Goal: Task Accomplishment & Management: Complete application form

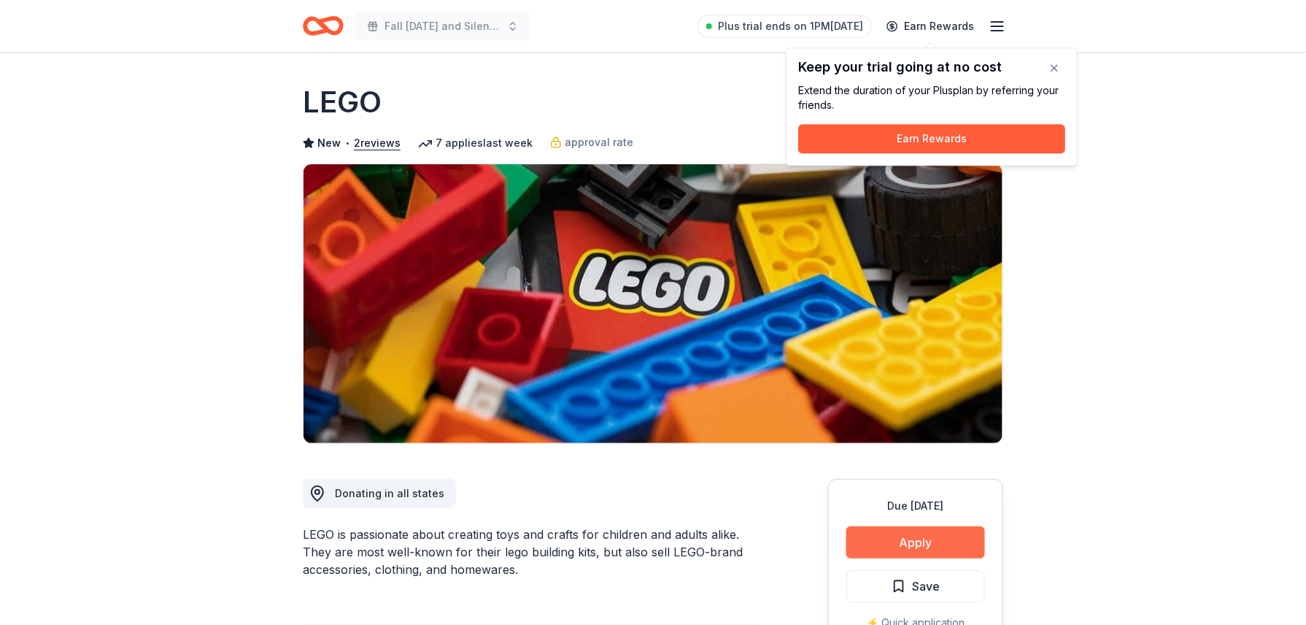
click at [884, 549] on button "Apply" at bounding box center [915, 542] width 139 height 32
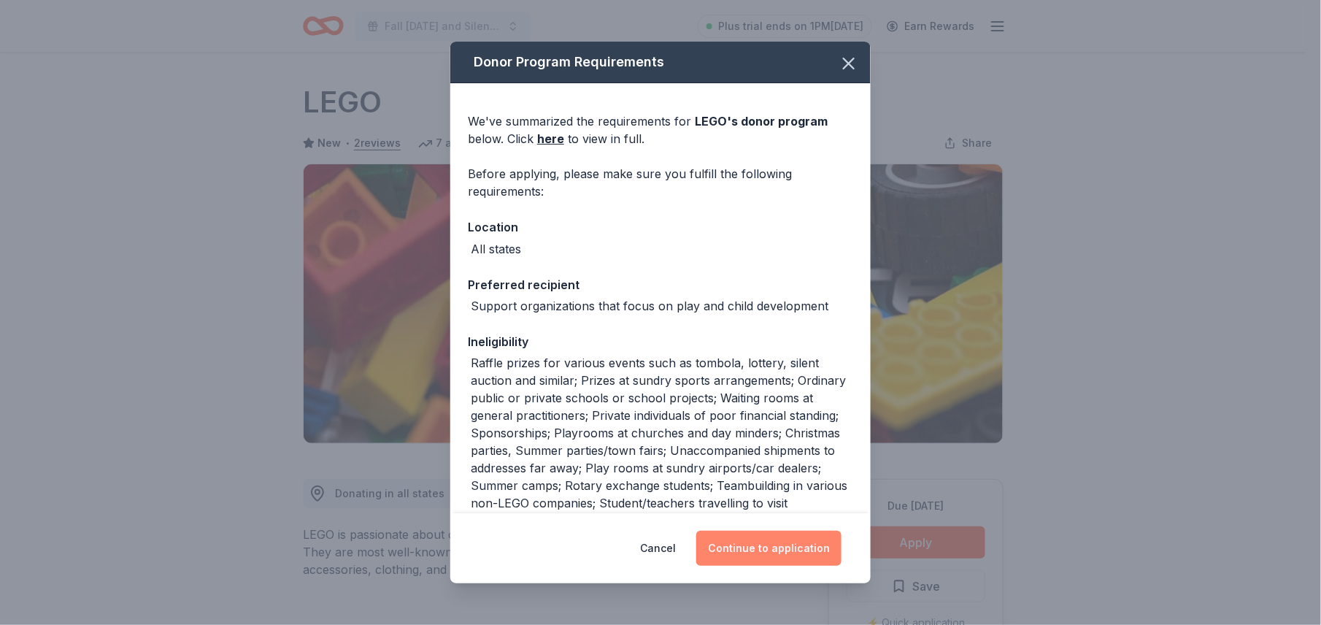
click at [791, 543] on button "Continue to application" at bounding box center [768, 547] width 145 height 35
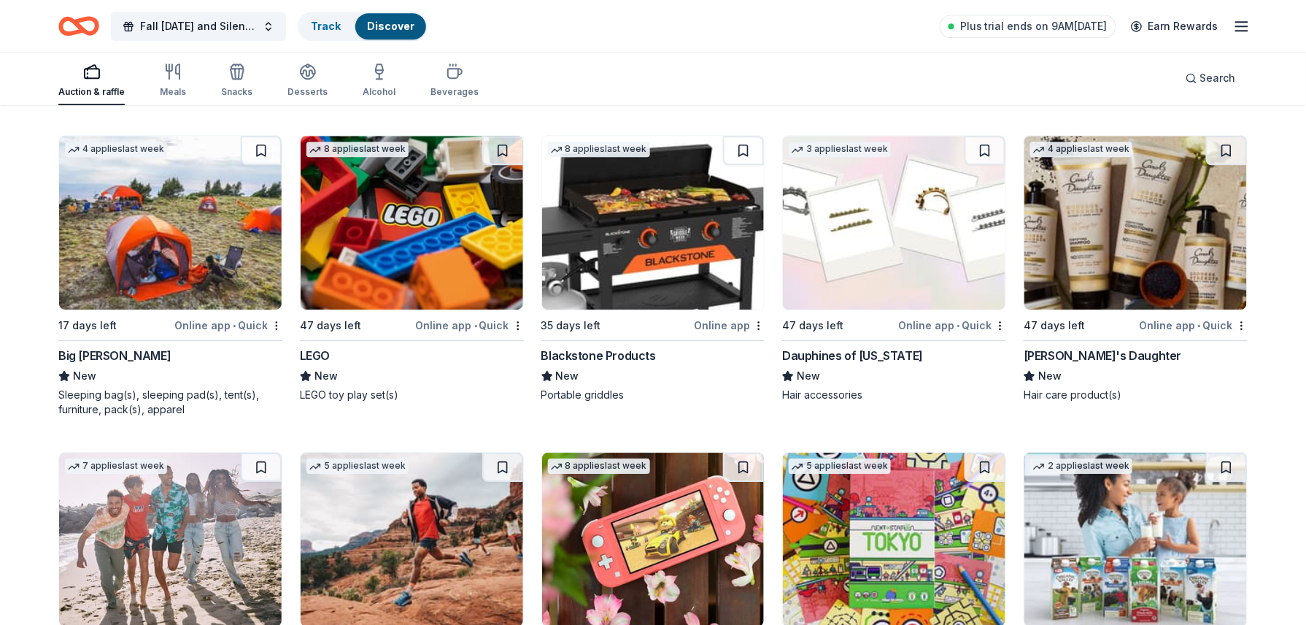
scroll to position [11105, 0]
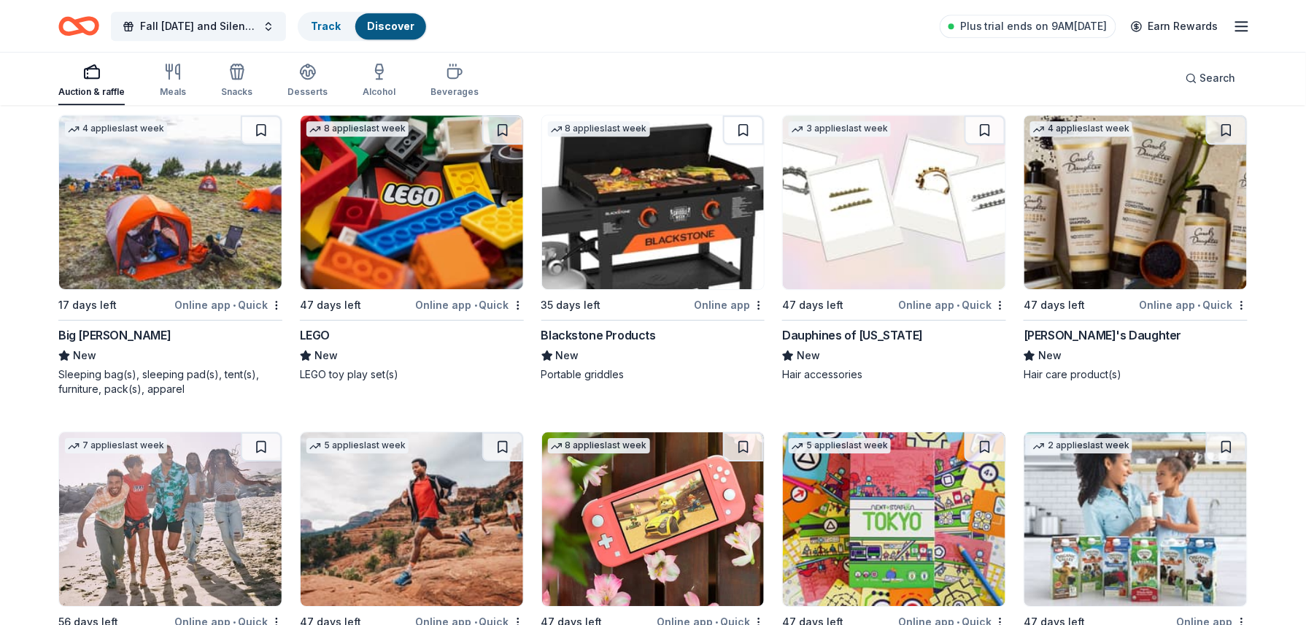
click at [673, 228] on img at bounding box center [653, 202] width 223 height 174
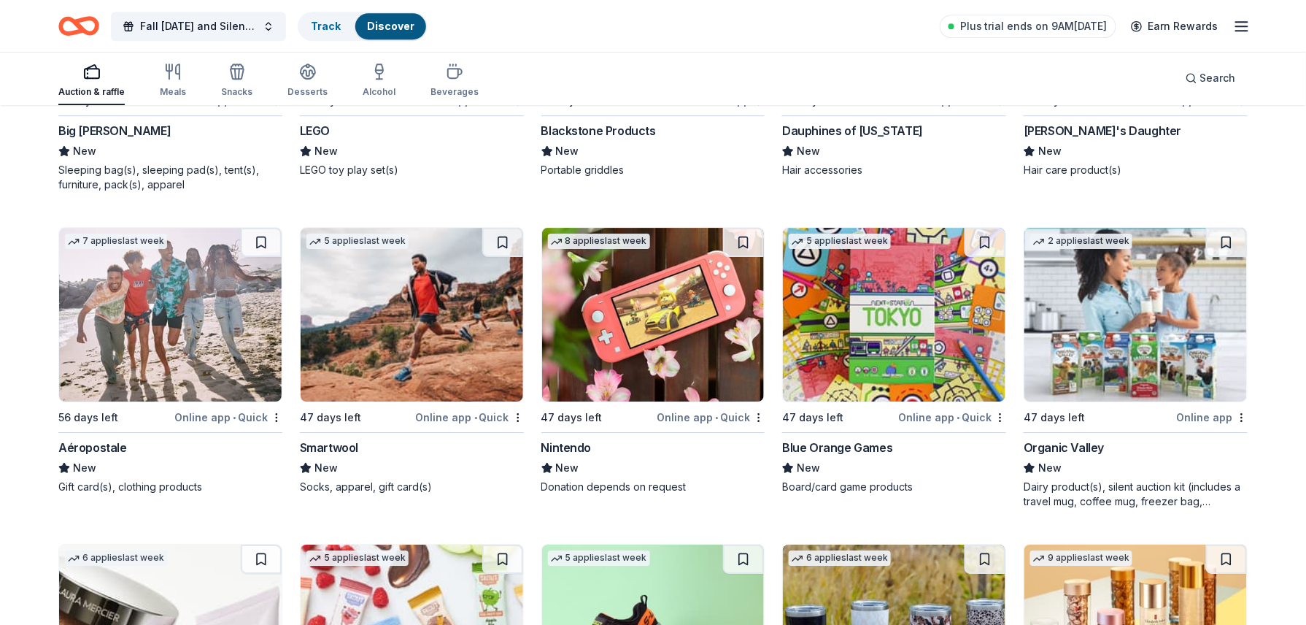
scroll to position [11339, 0]
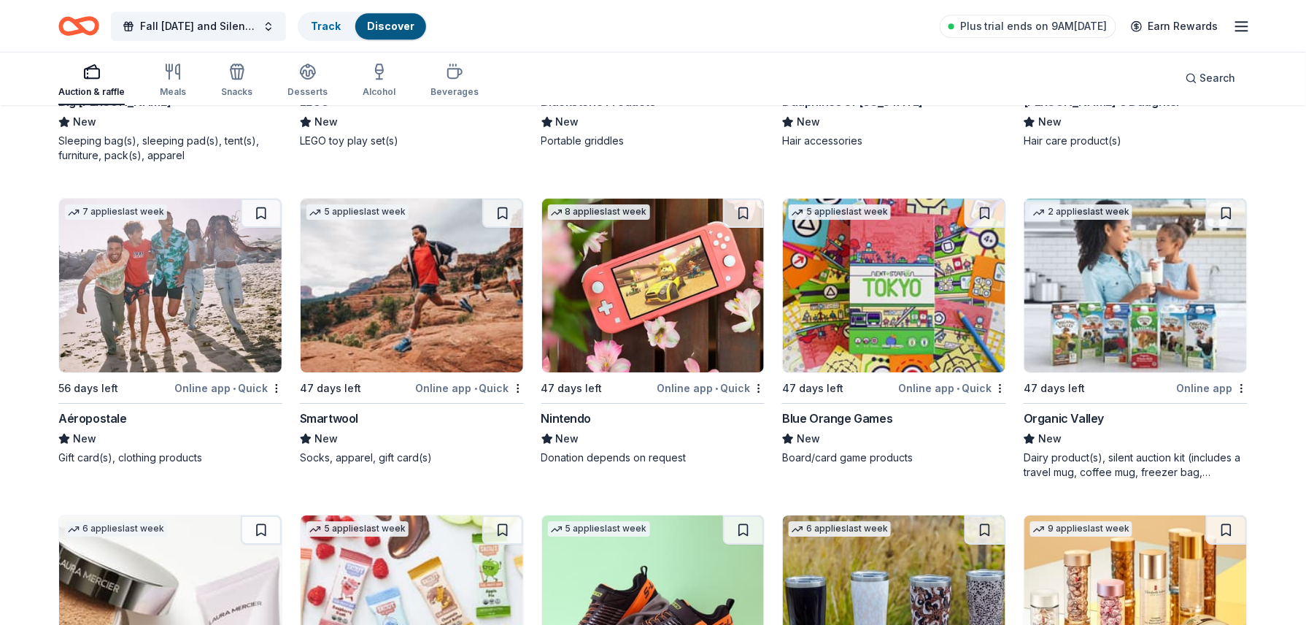
click at [171, 261] on img at bounding box center [170, 285] width 223 height 174
click at [722, 308] on img at bounding box center [653, 285] width 223 height 174
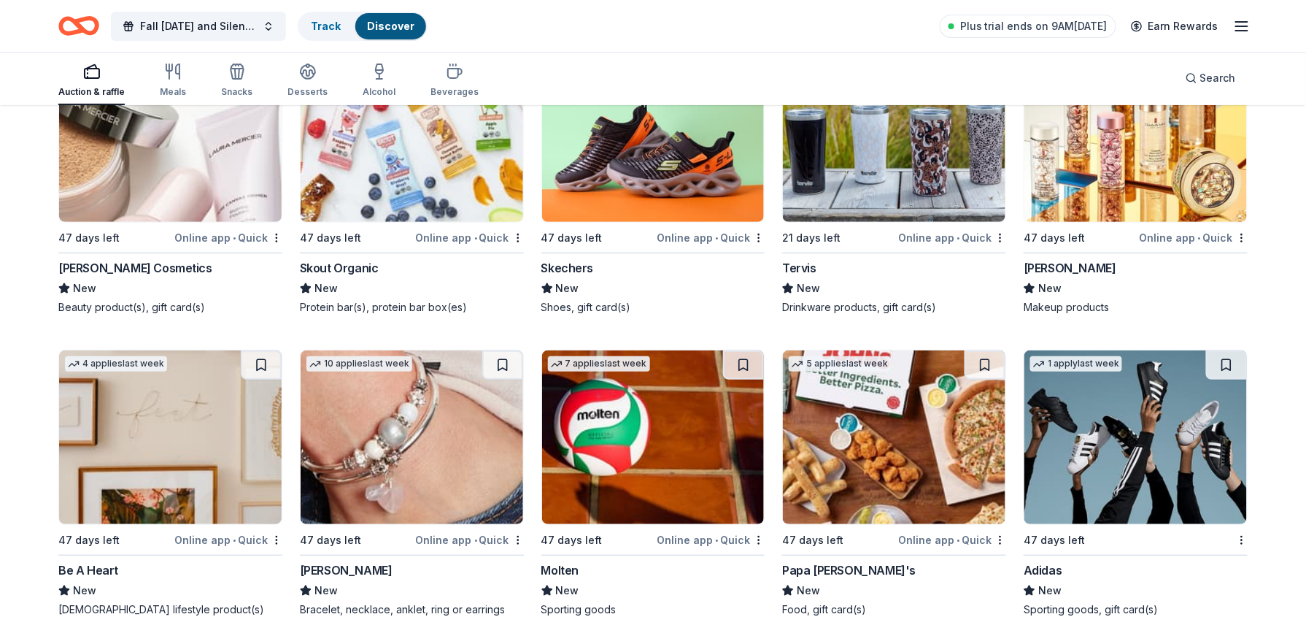
scroll to position [11844, 0]
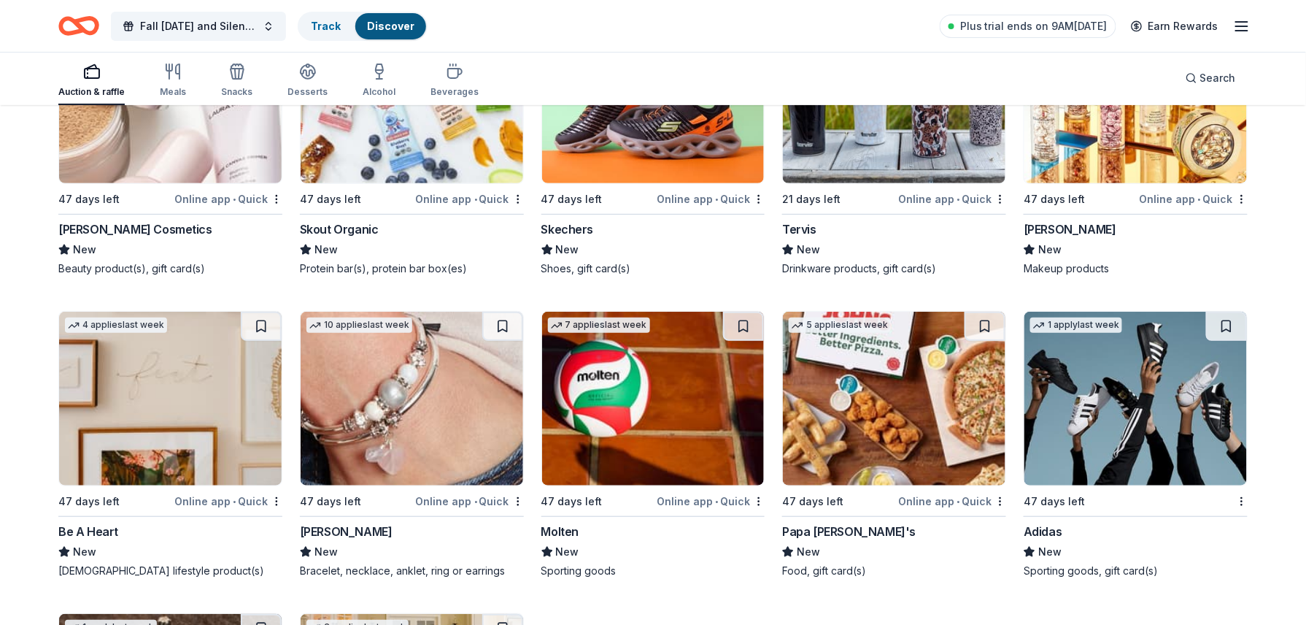
click at [687, 164] on img at bounding box center [653, 96] width 223 height 174
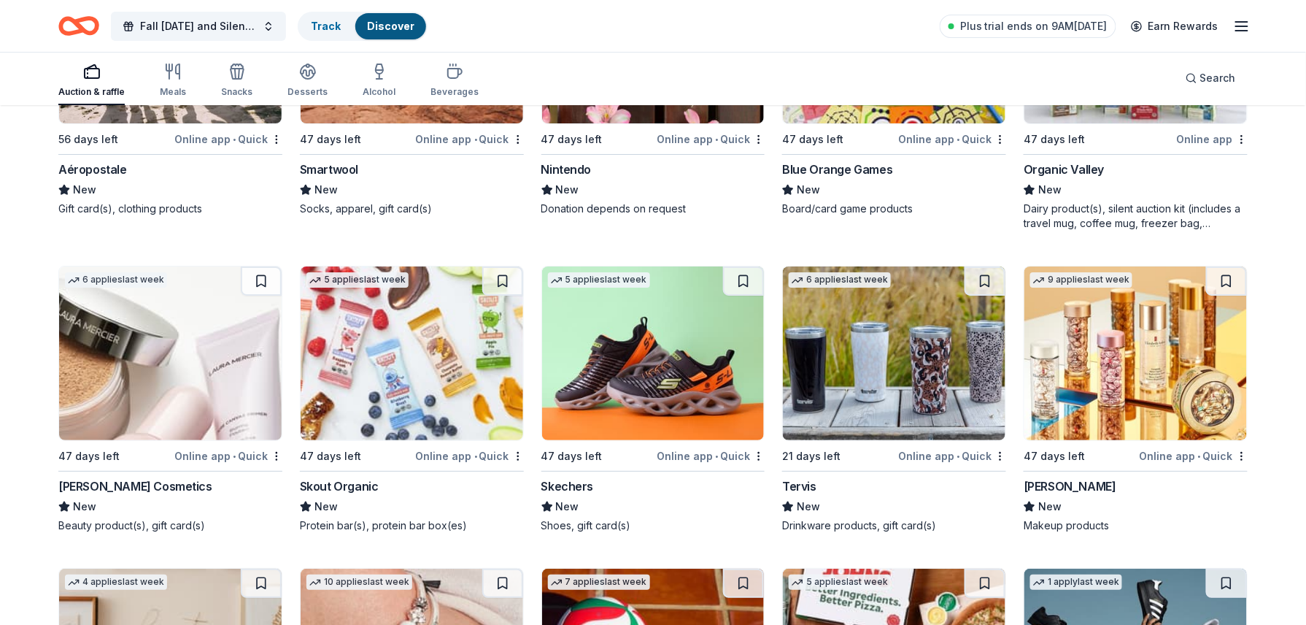
scroll to position [11759, 0]
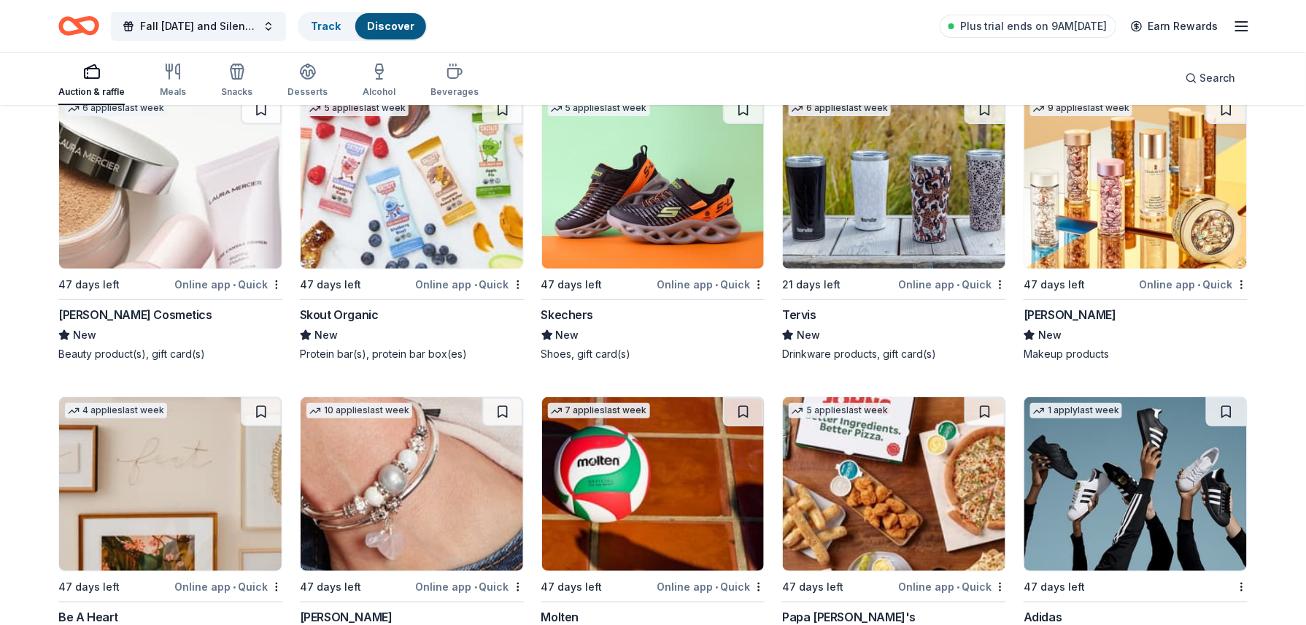
click at [1118, 239] on img at bounding box center [1135, 182] width 223 height 174
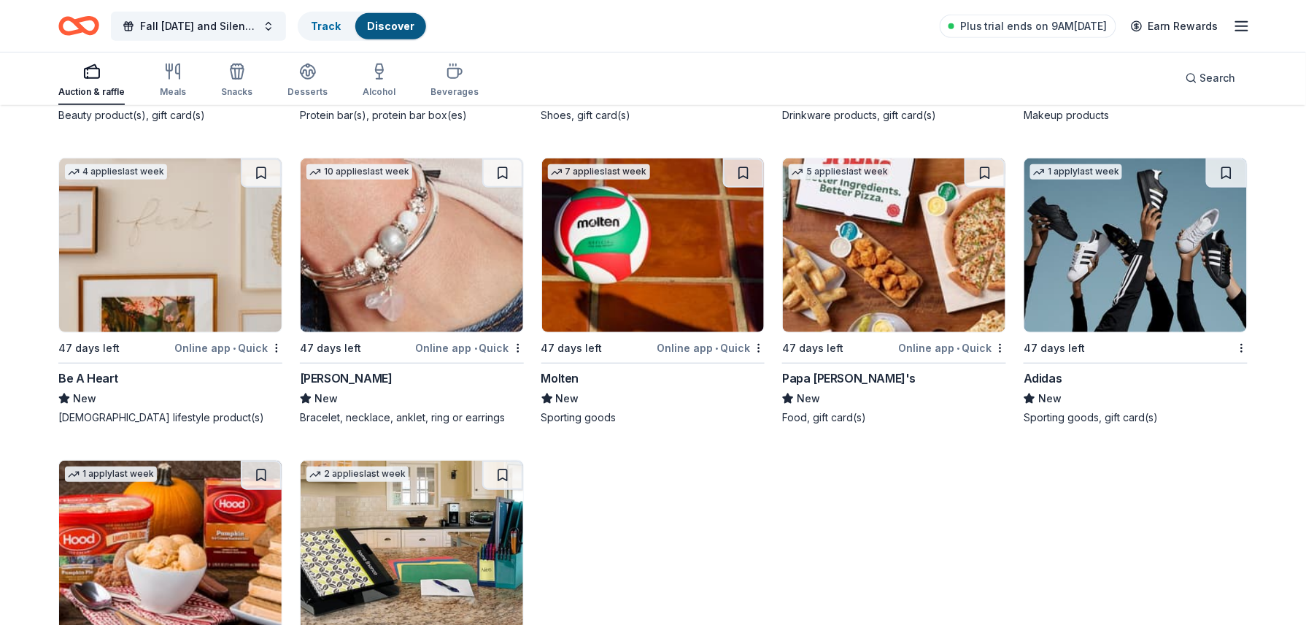
scroll to position [12031, 0]
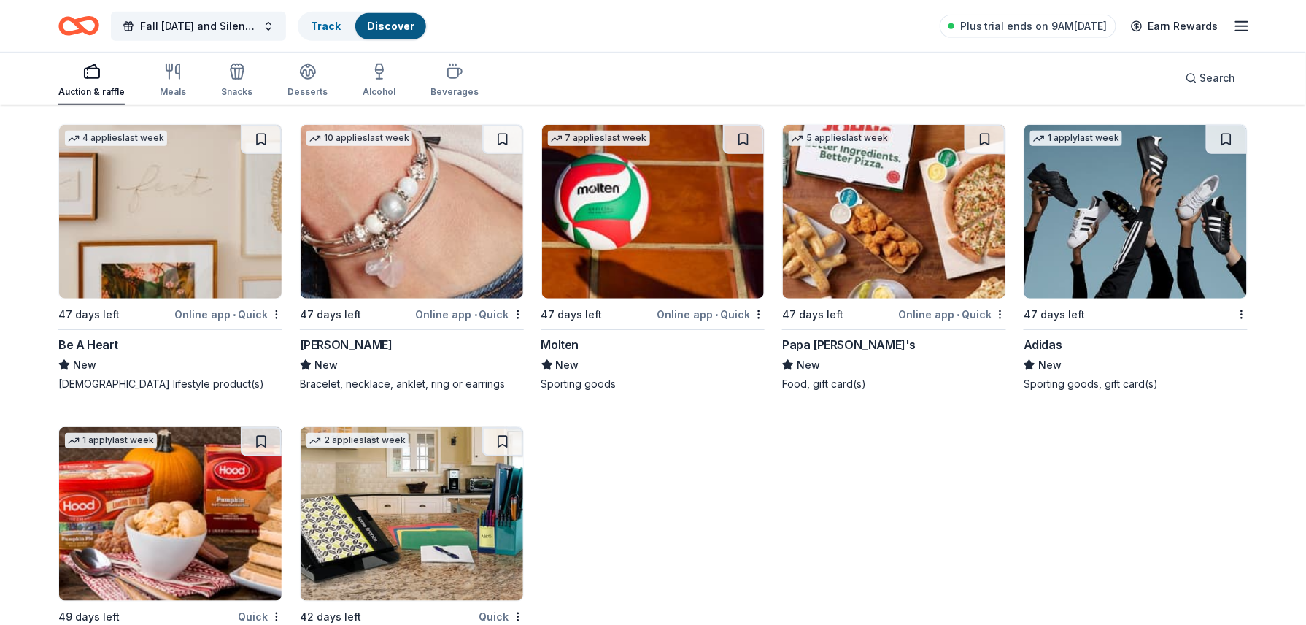
click at [179, 197] on img at bounding box center [170, 212] width 223 height 174
click at [420, 270] on img at bounding box center [412, 212] width 223 height 174
click at [900, 249] on img at bounding box center [894, 212] width 223 height 174
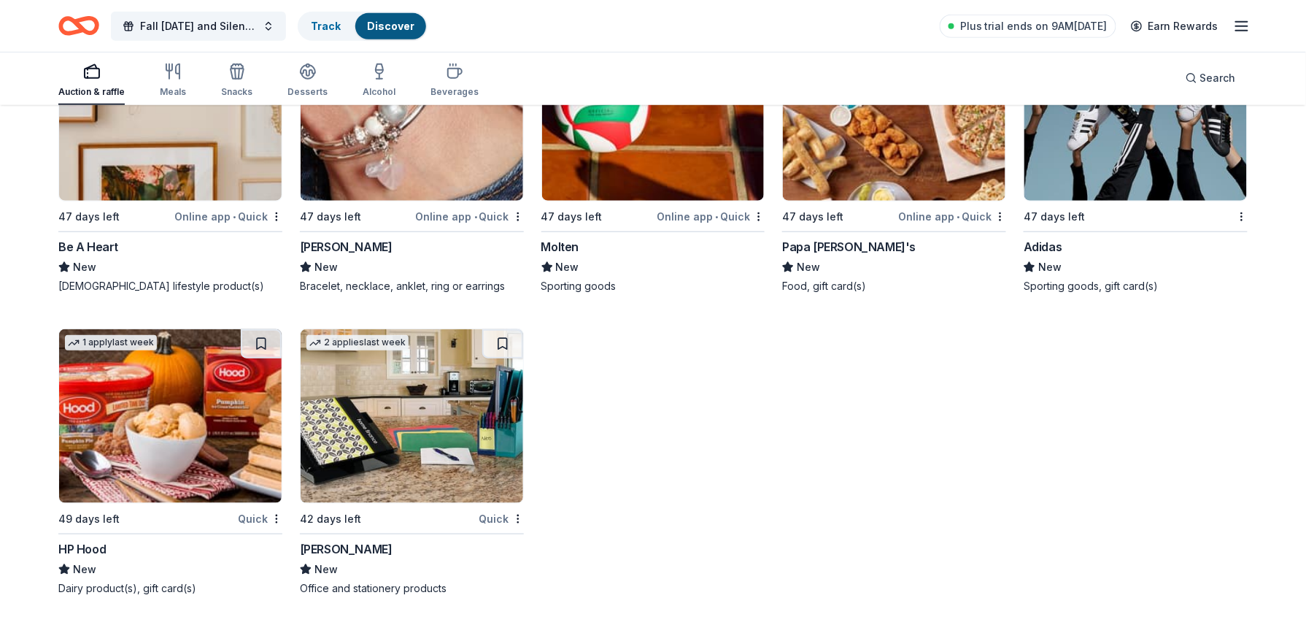
scroll to position [12100, 0]
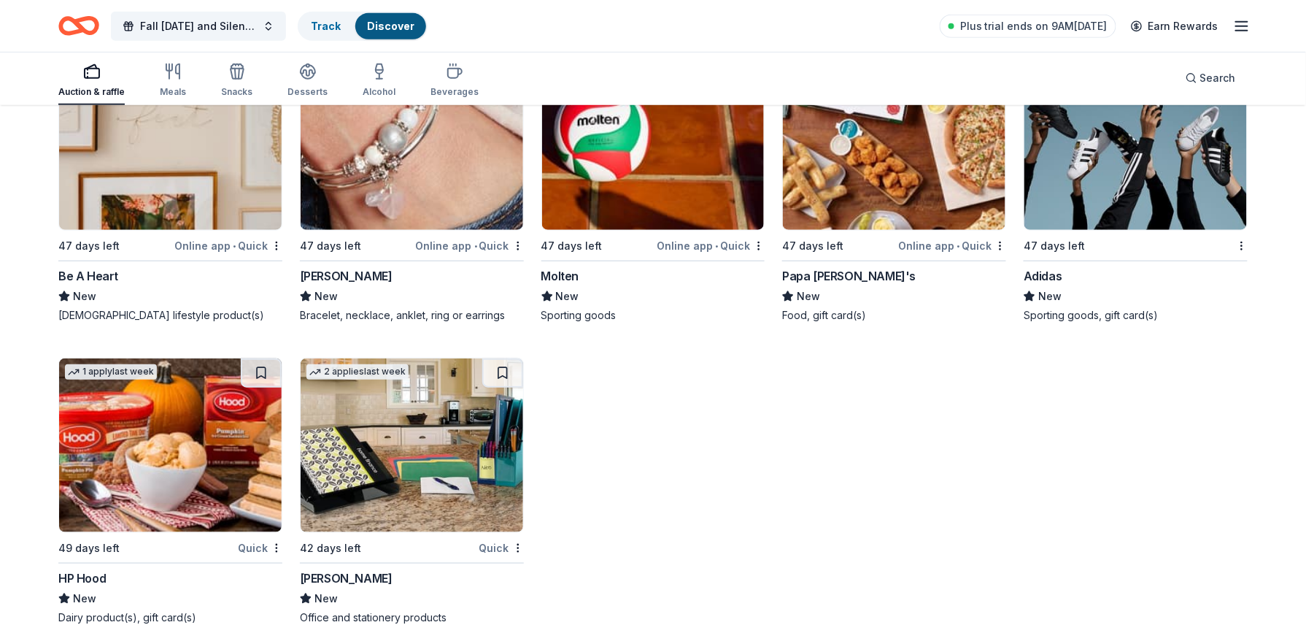
click at [1141, 190] on img at bounding box center [1135, 143] width 223 height 174
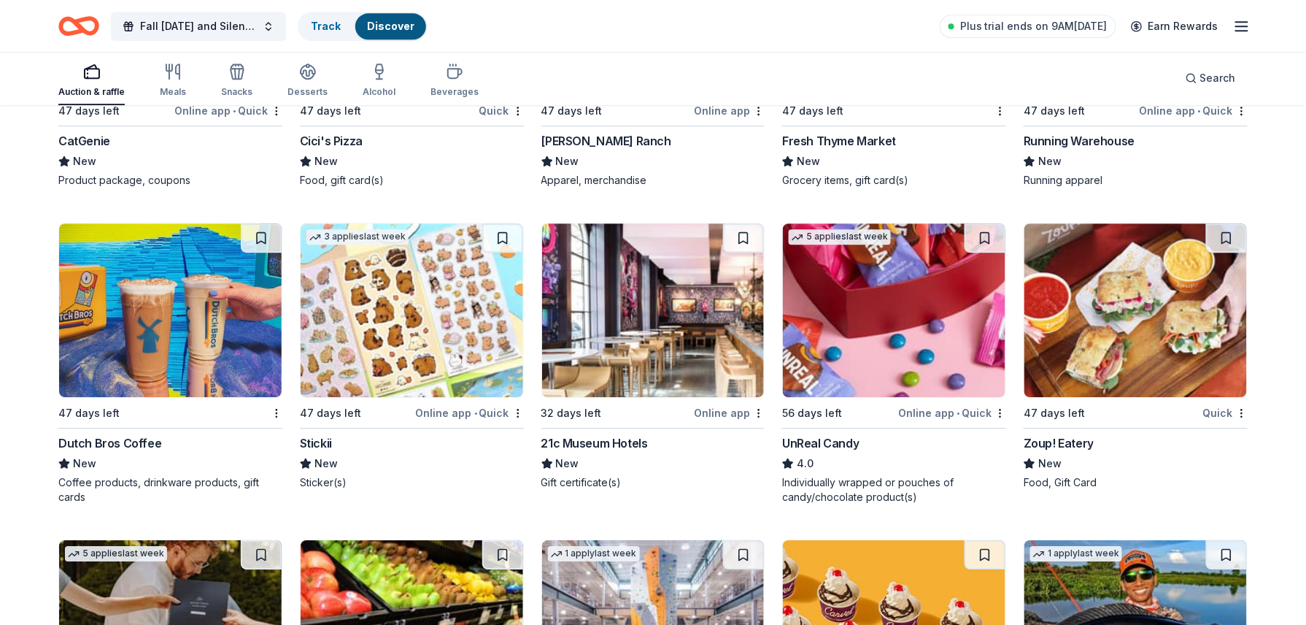
scroll to position [5441, 0]
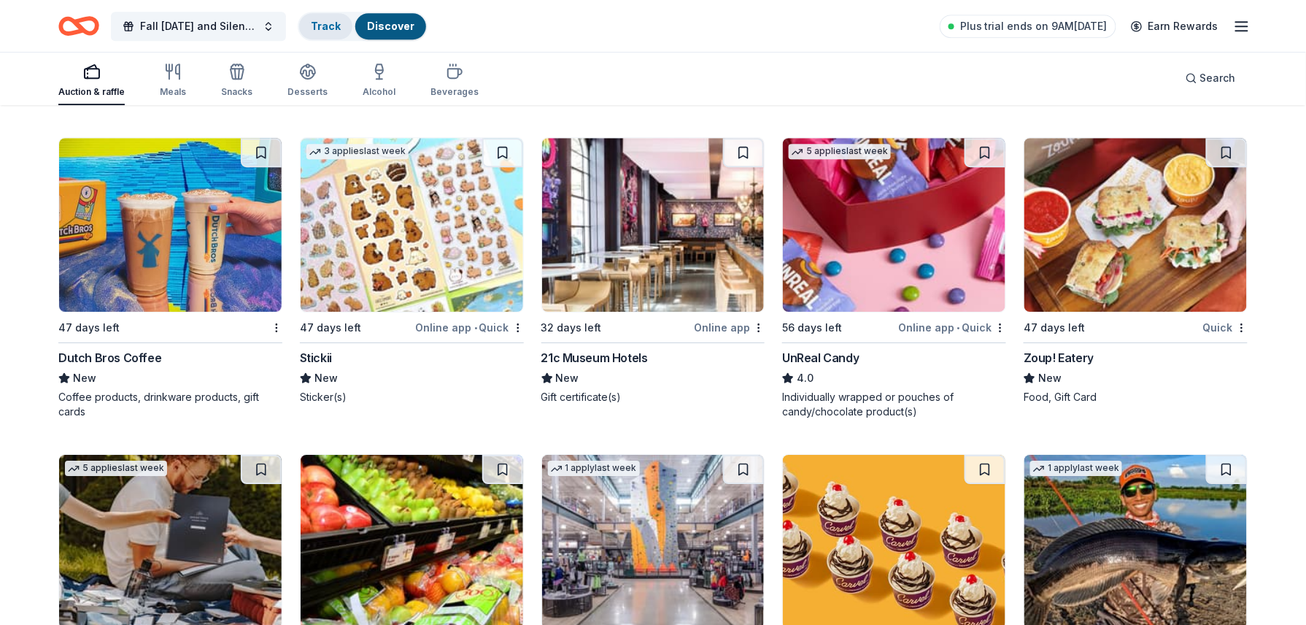
click at [324, 20] on link "Track" at bounding box center [326, 26] width 30 height 12
click at [322, 22] on link "Track" at bounding box center [326, 26] width 30 height 12
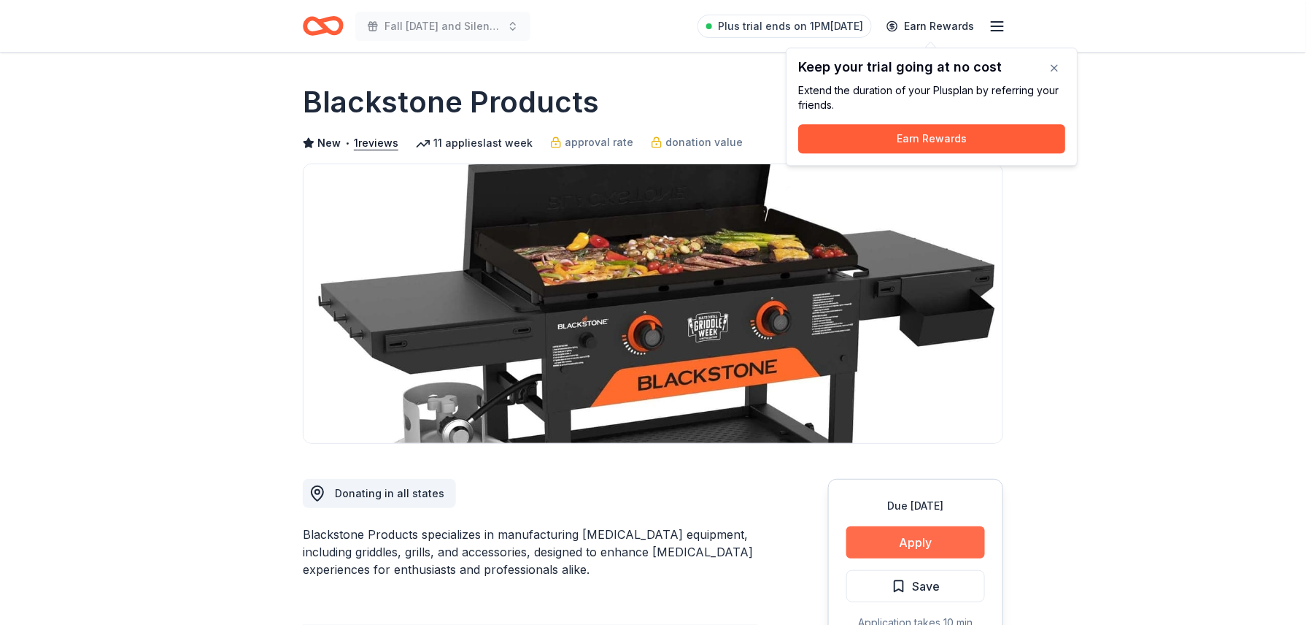
click at [932, 546] on button "Apply" at bounding box center [915, 542] width 139 height 32
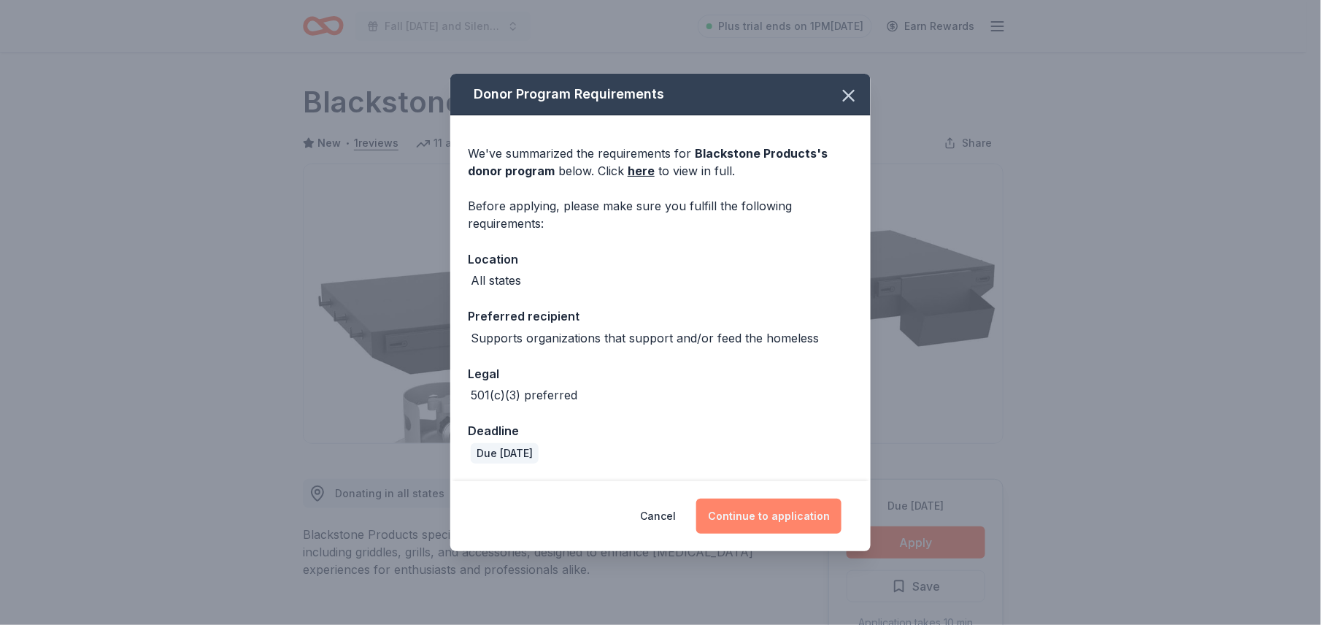
click at [745, 506] on button "Continue to application" at bounding box center [768, 515] width 145 height 35
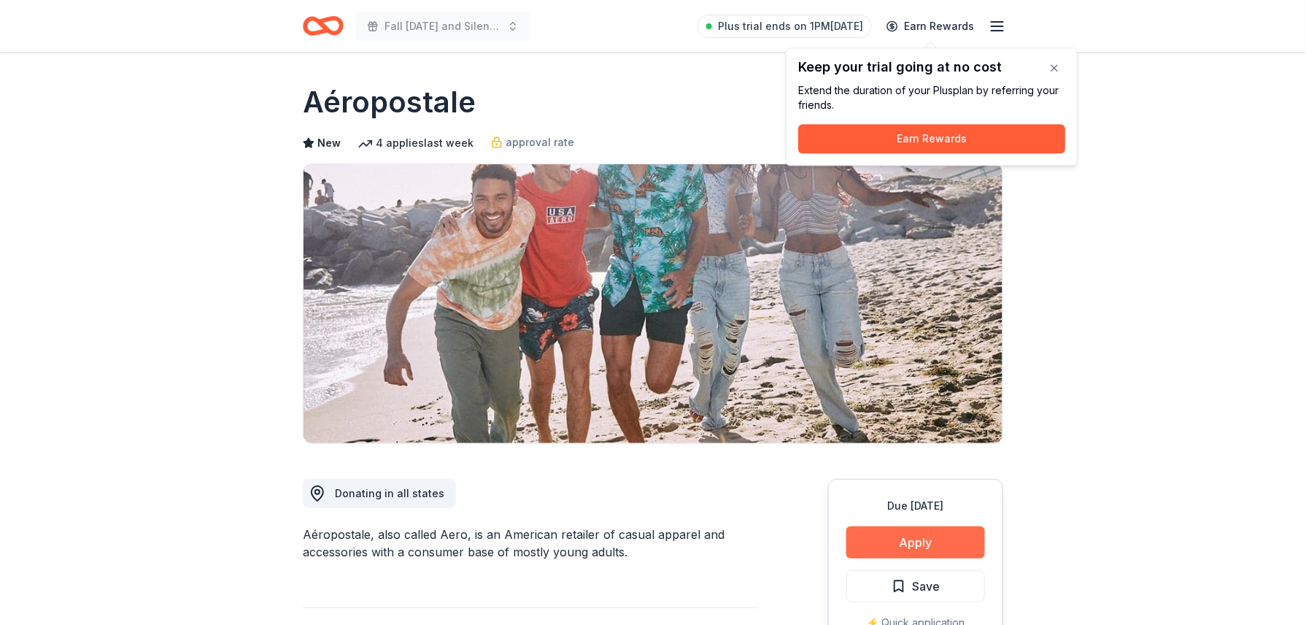
click at [965, 538] on button "Apply" at bounding box center [915, 542] width 139 height 32
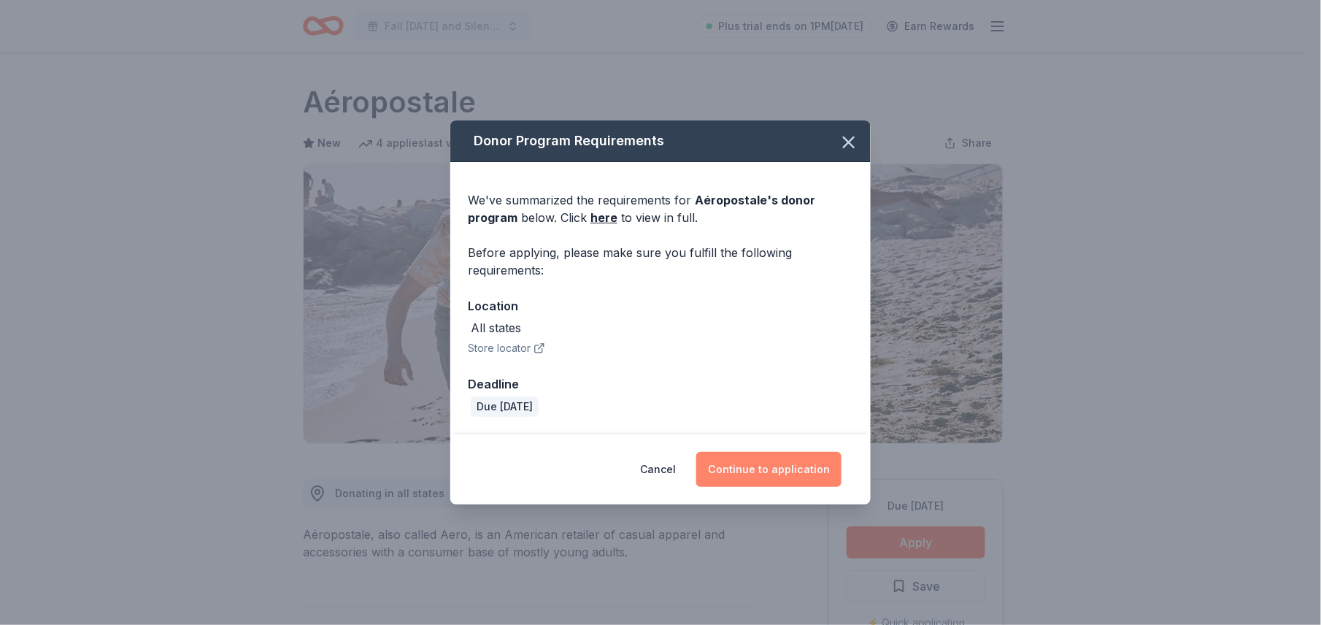
click at [781, 465] on button "Continue to application" at bounding box center [768, 469] width 145 height 35
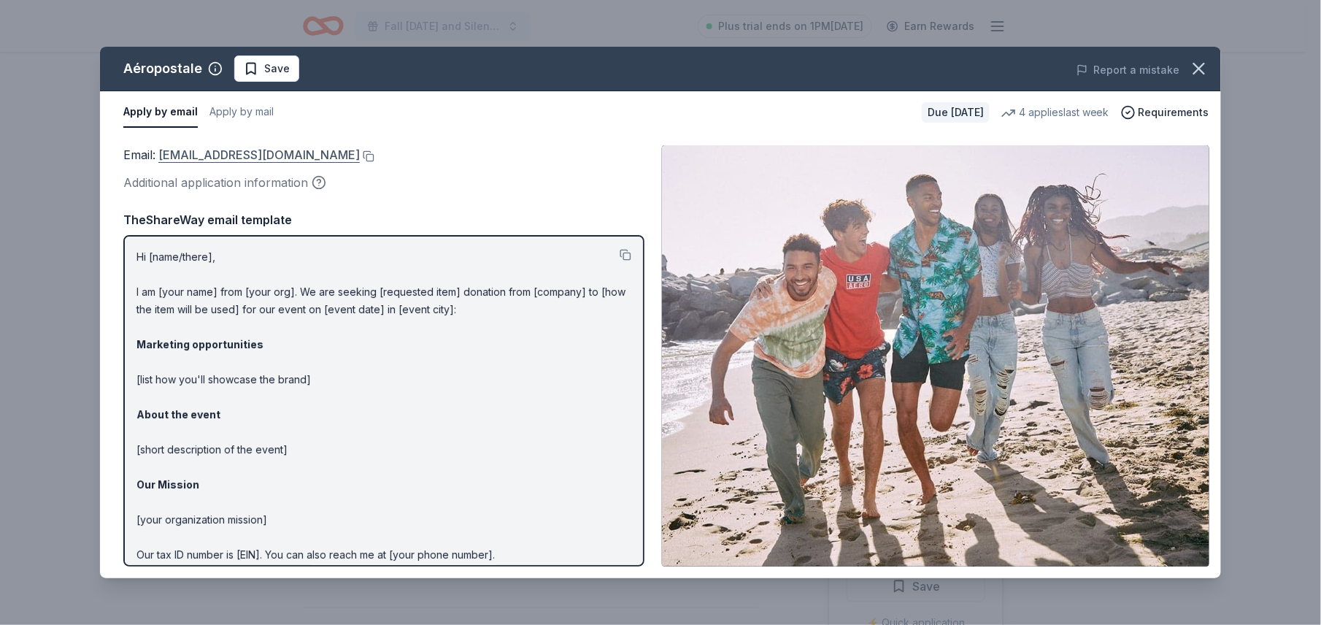
click at [290, 156] on link "charitabledonations@aeropostale.com" at bounding box center [258, 154] width 201 height 19
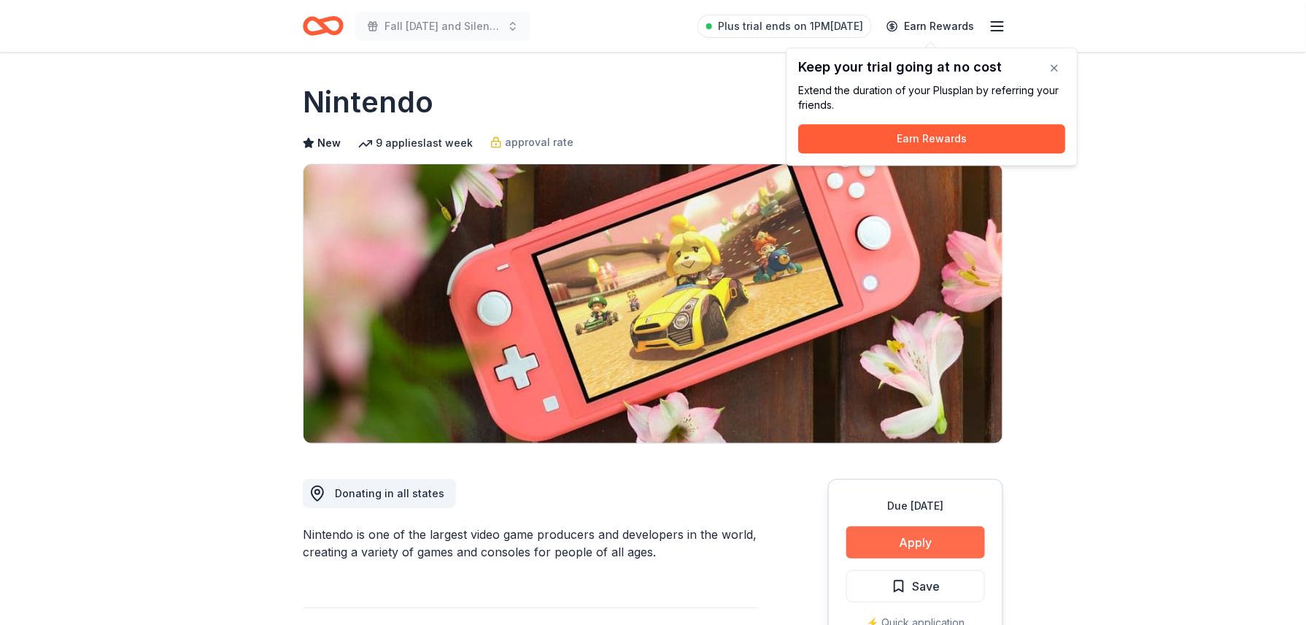
click at [877, 536] on button "Apply" at bounding box center [915, 542] width 139 height 32
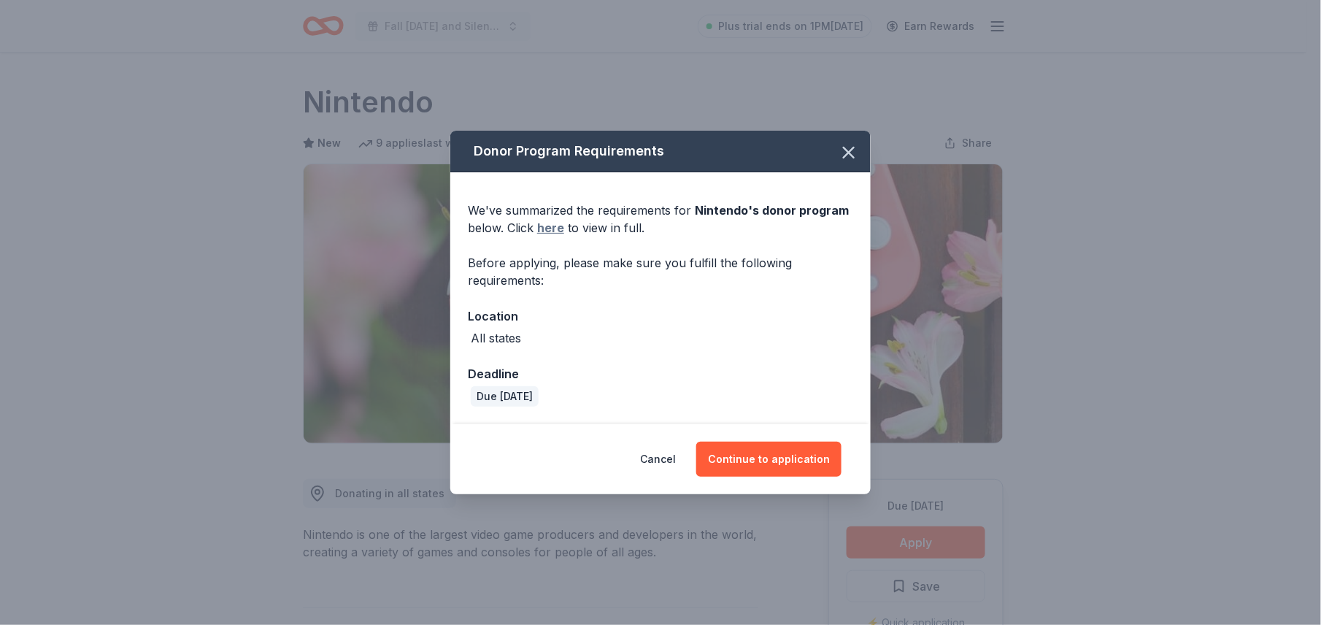
click at [550, 233] on link "here" at bounding box center [550, 228] width 27 height 18
click at [782, 458] on button "Continue to application" at bounding box center [768, 458] width 145 height 35
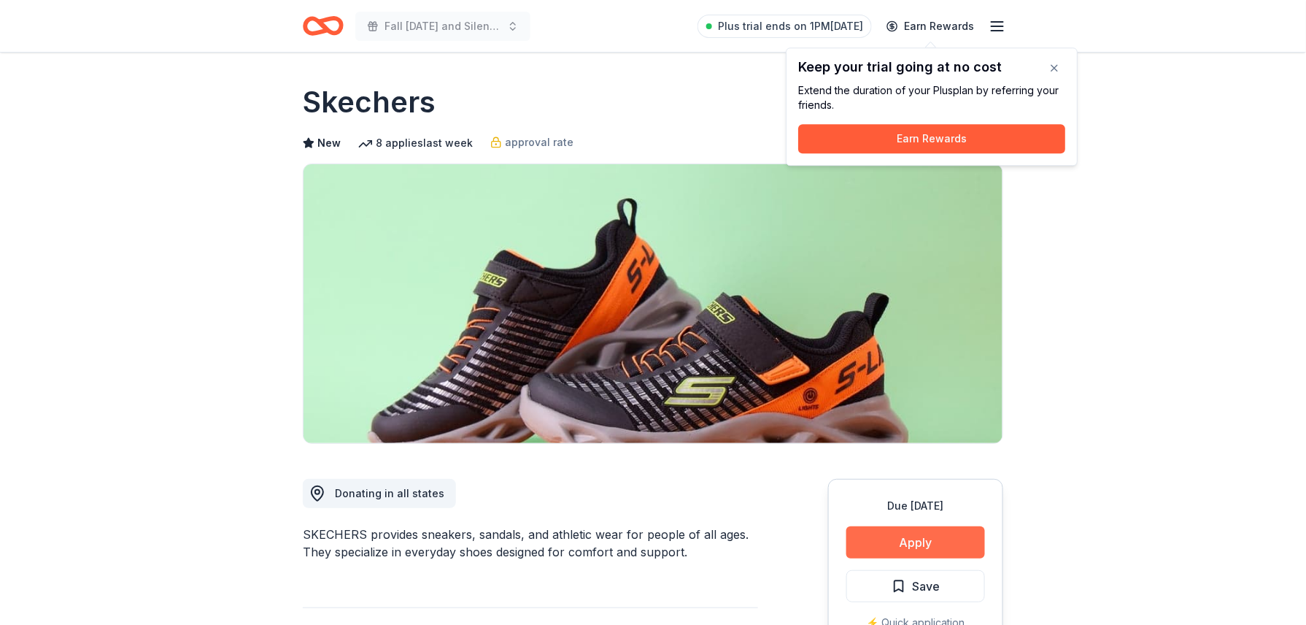
click at [885, 537] on button "Apply" at bounding box center [915, 542] width 139 height 32
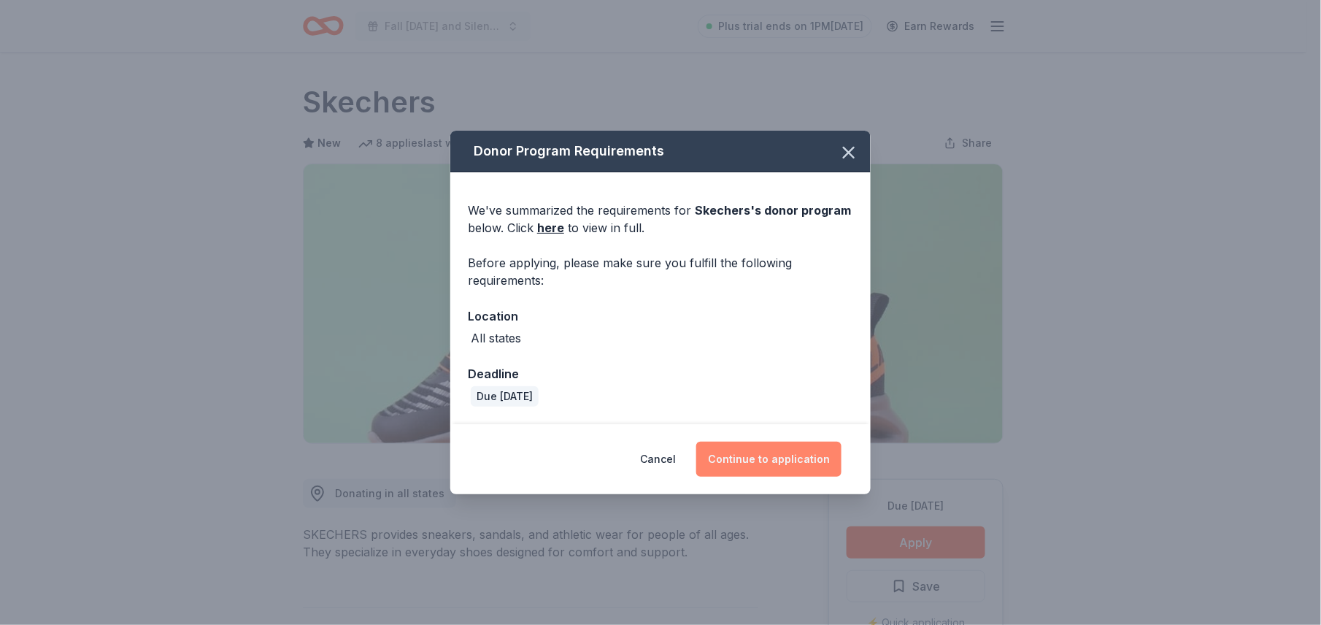
click at [792, 456] on button "Continue to application" at bounding box center [768, 458] width 145 height 35
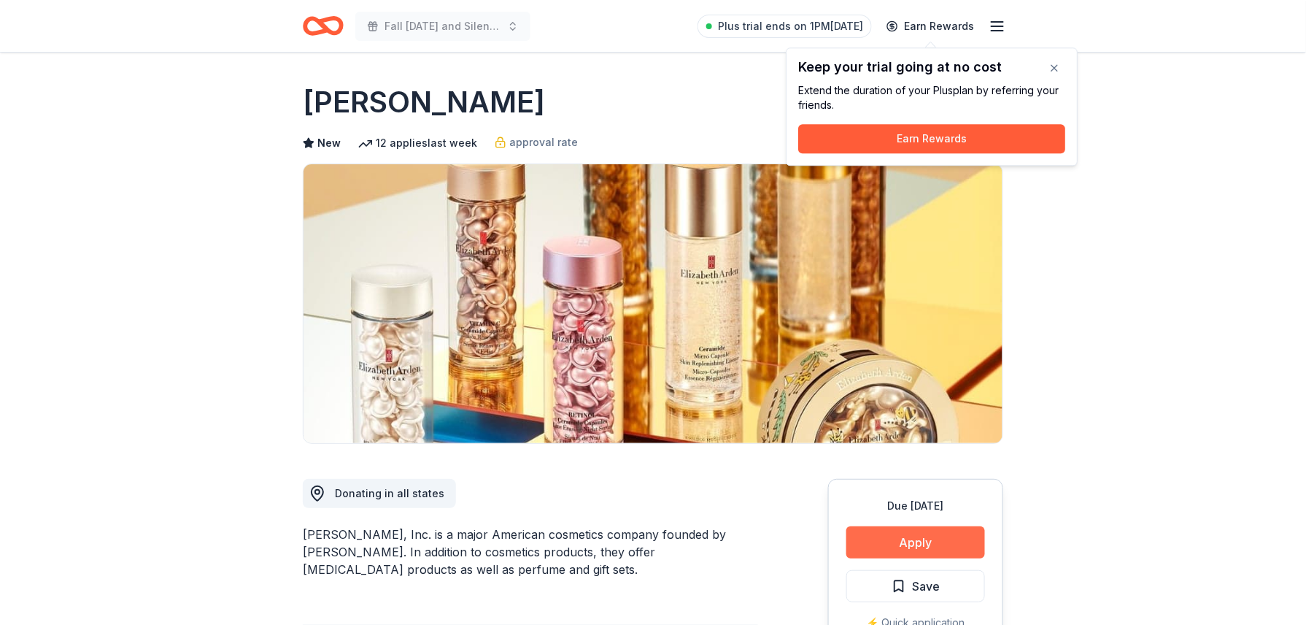
click at [902, 531] on button "Apply" at bounding box center [915, 542] width 139 height 32
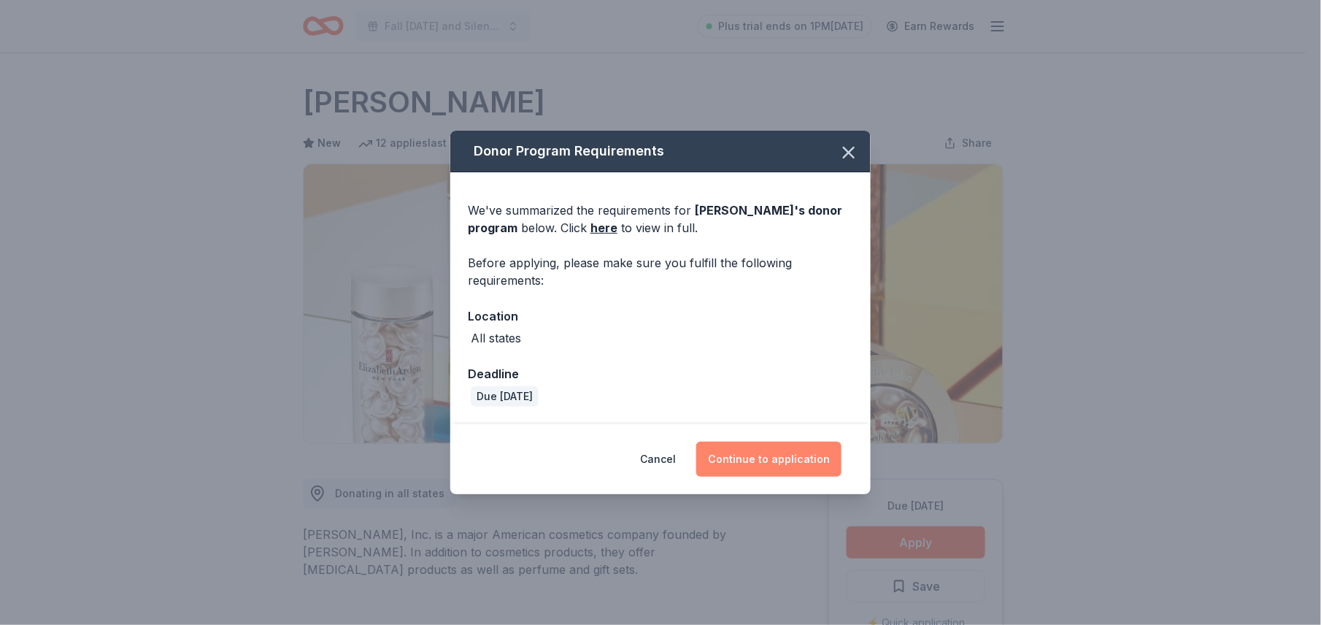
click at [800, 457] on button "Continue to application" at bounding box center [768, 458] width 145 height 35
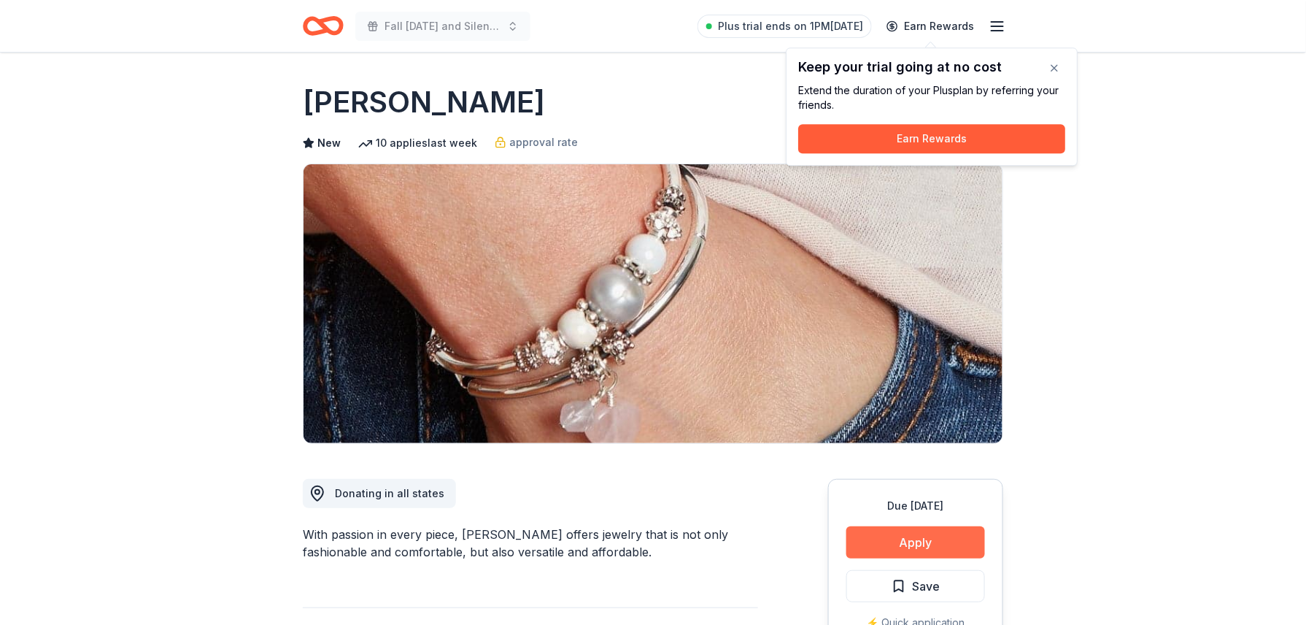
click at [934, 544] on button "Apply" at bounding box center [915, 542] width 139 height 32
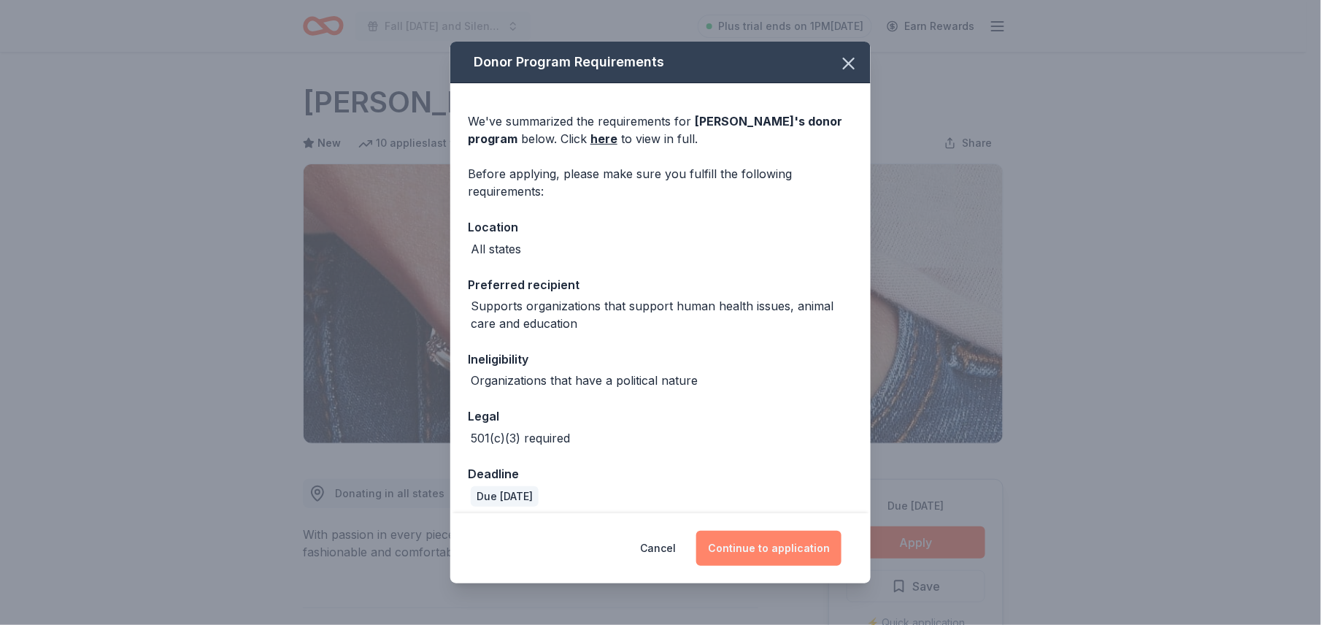
click at [768, 554] on button "Continue to application" at bounding box center [768, 547] width 145 height 35
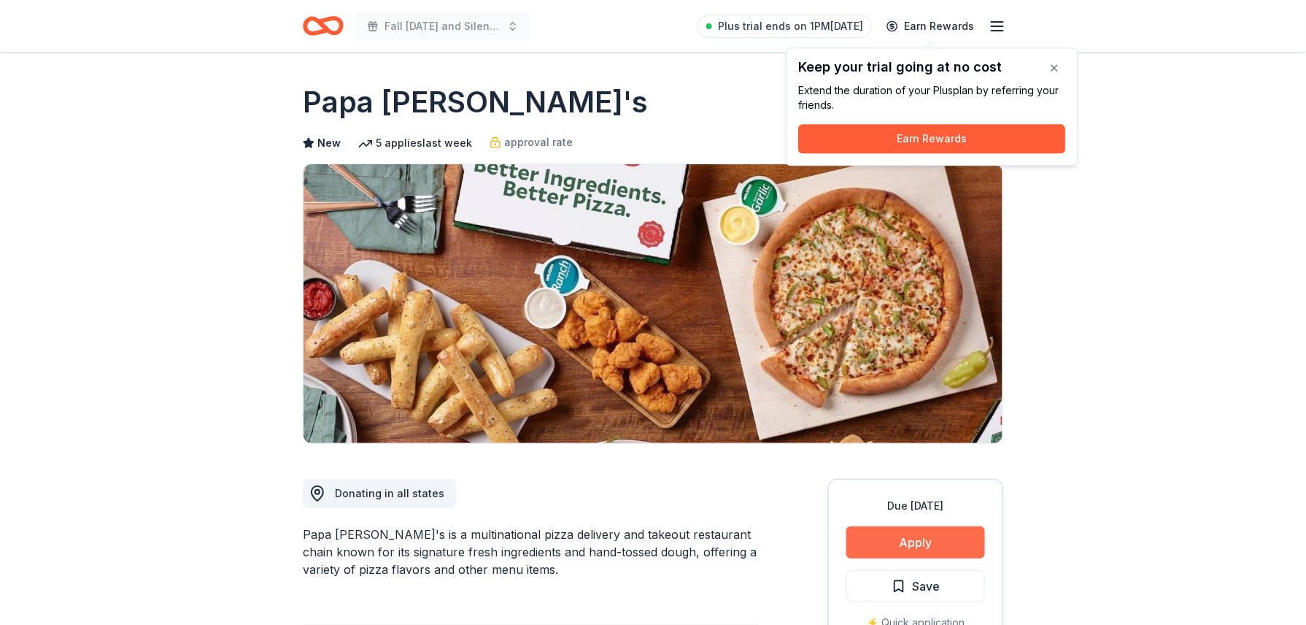
click at [911, 538] on button "Apply" at bounding box center [915, 542] width 139 height 32
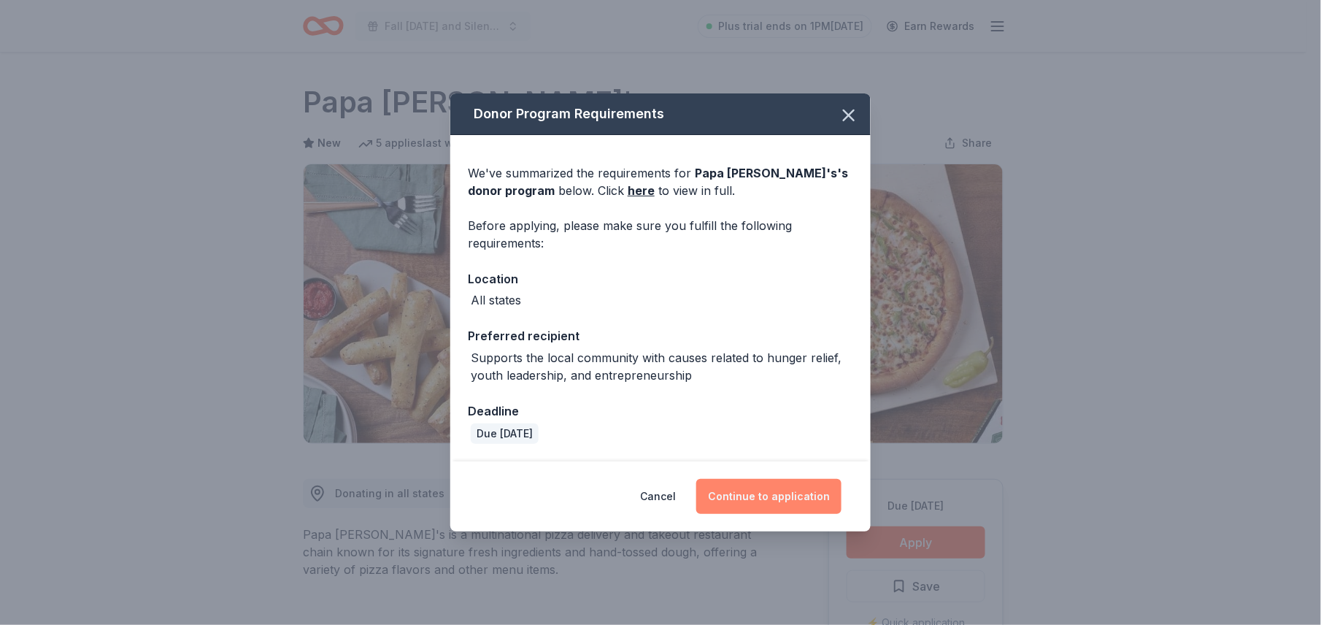
click at [798, 492] on button "Continue to application" at bounding box center [768, 496] width 145 height 35
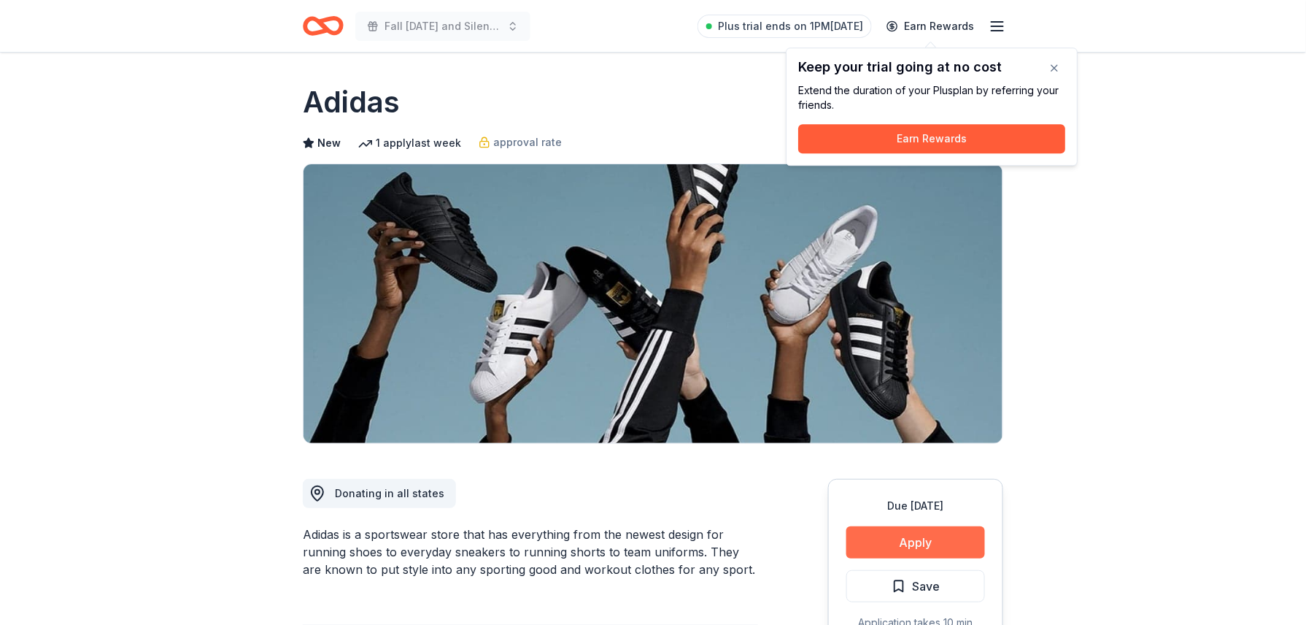
click at [952, 531] on button "Apply" at bounding box center [915, 542] width 139 height 32
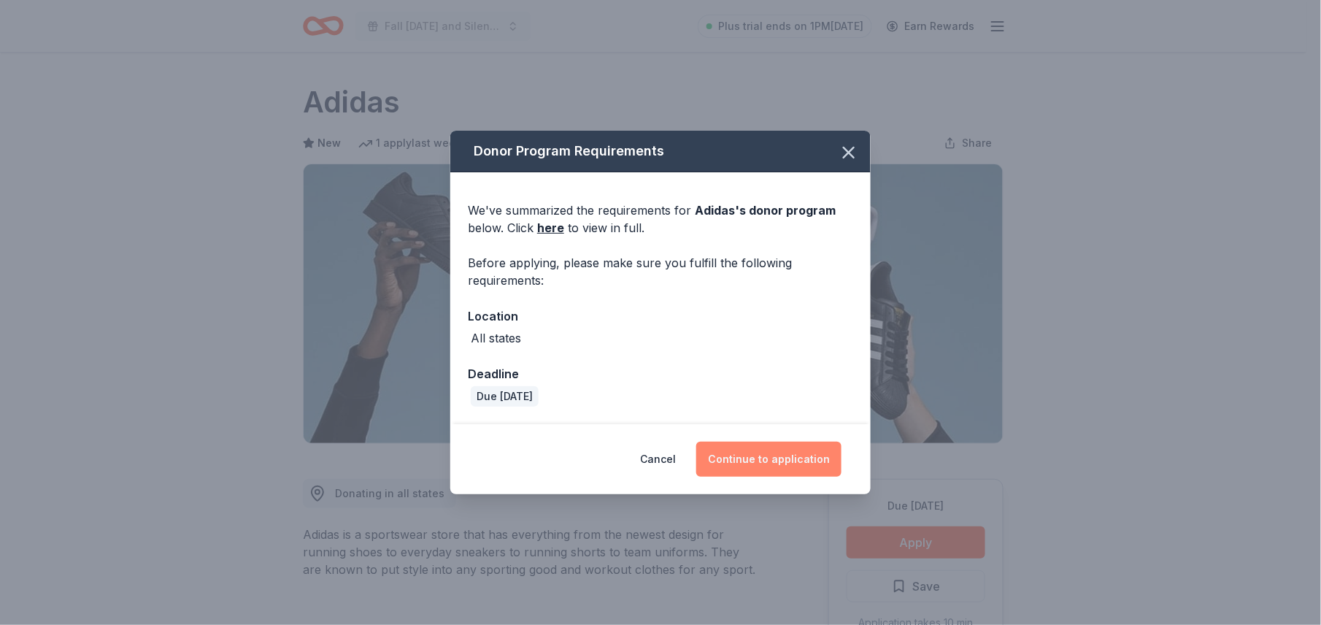
click at [763, 455] on button "Continue to application" at bounding box center [768, 458] width 145 height 35
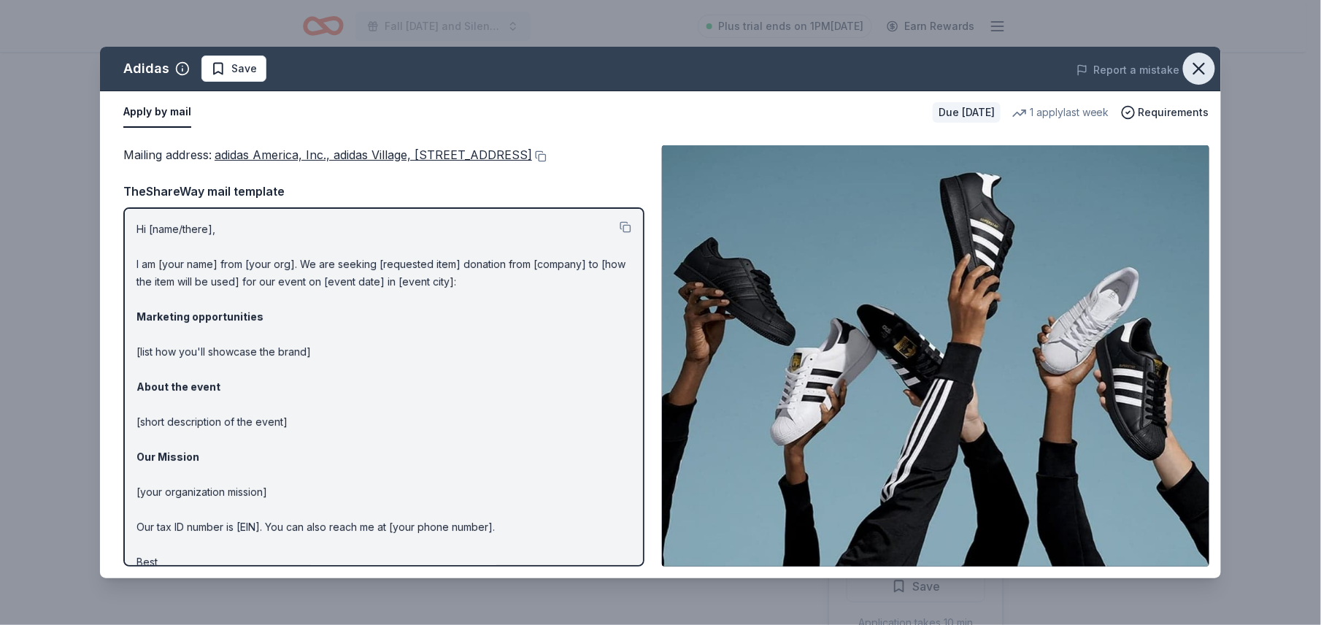
click at [1199, 71] on icon "button" at bounding box center [1199, 68] width 20 height 20
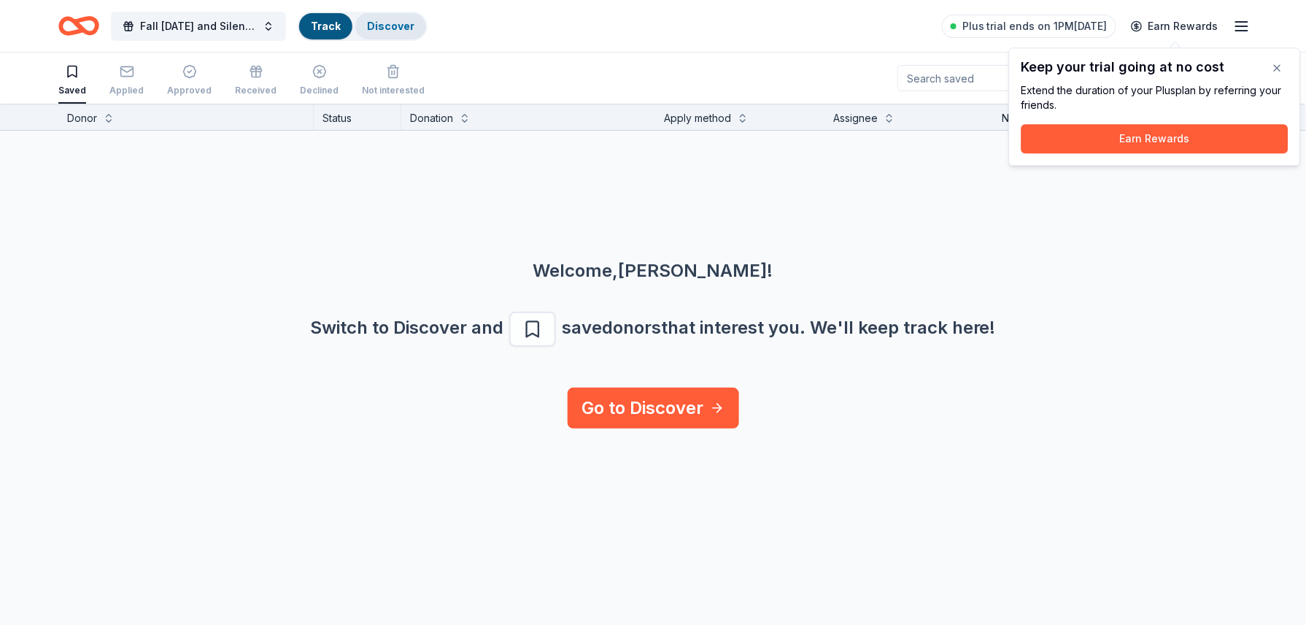
click at [395, 24] on link "Discover" at bounding box center [390, 26] width 47 height 12
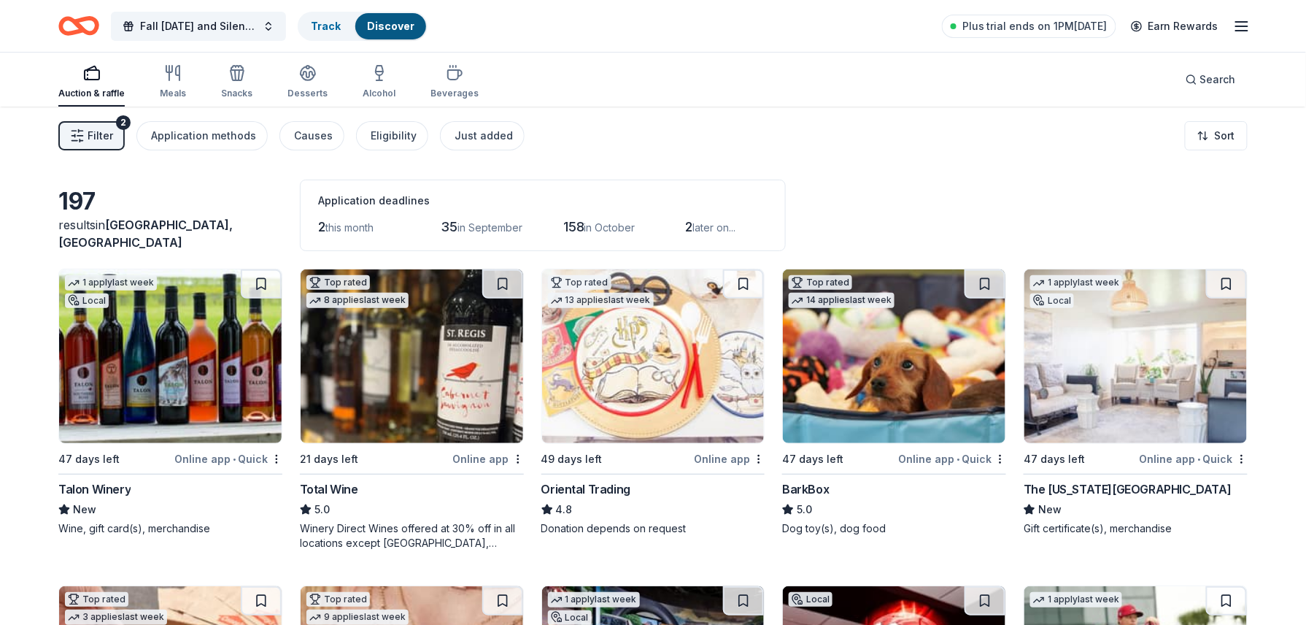
click at [96, 131] on span "Filter" at bounding box center [101, 136] width 26 height 18
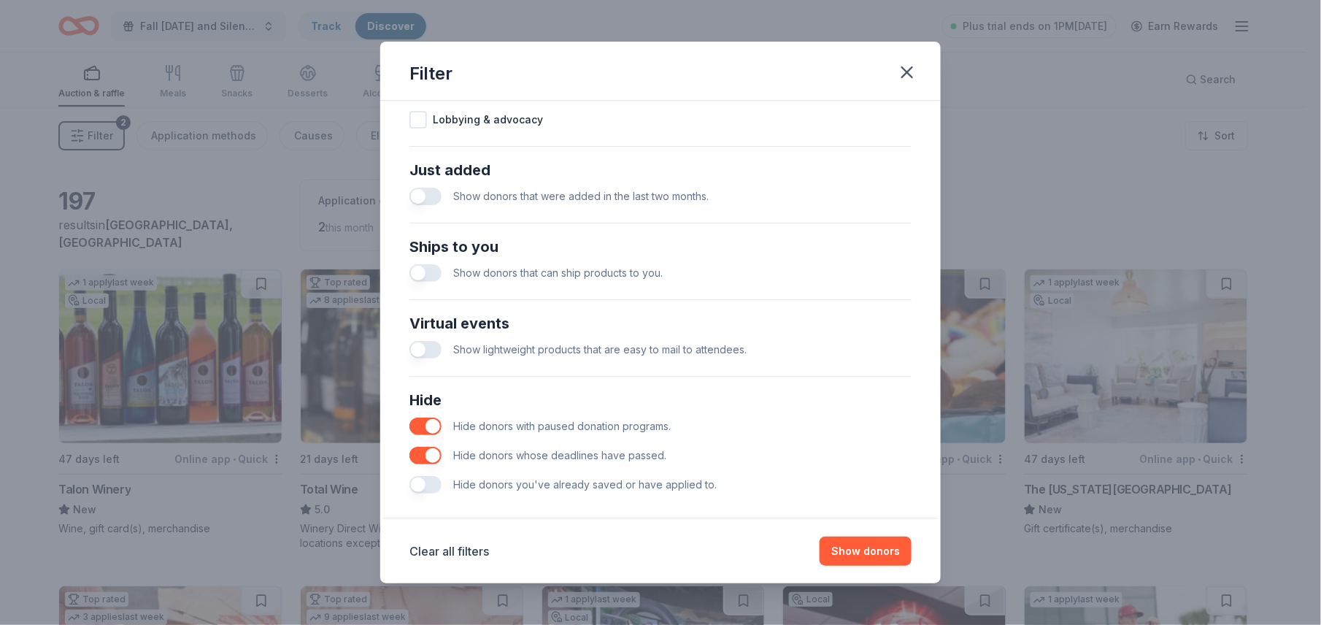
scroll to position [546, 0]
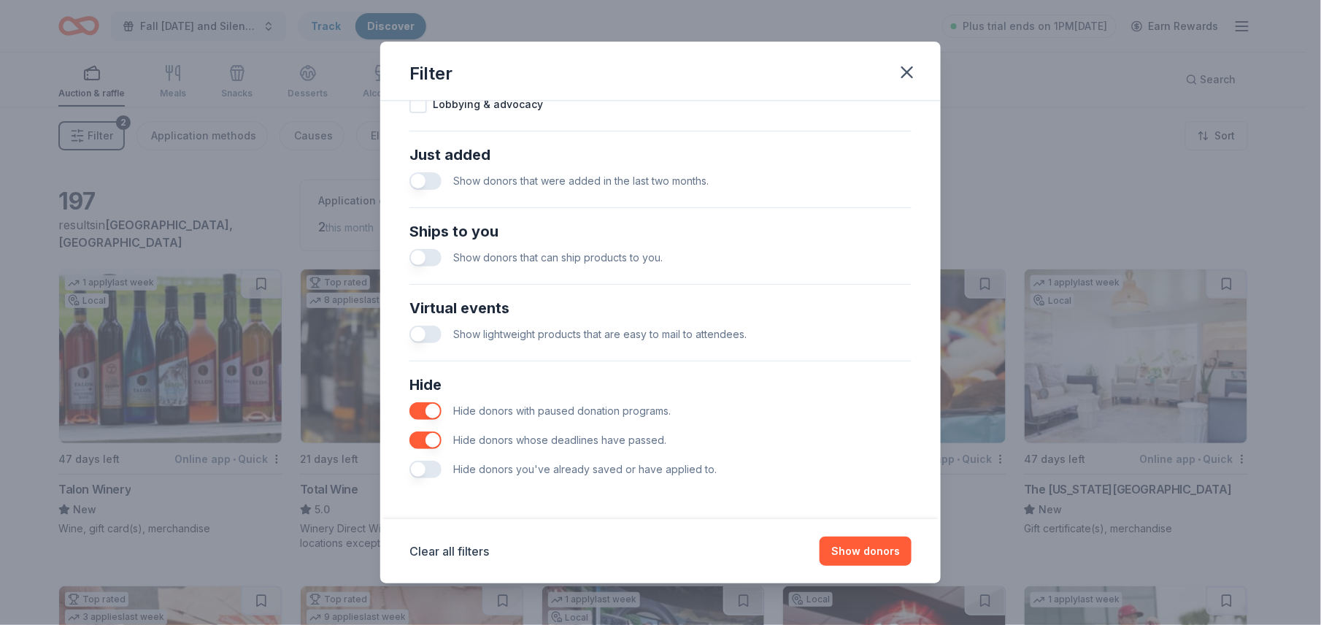
click at [432, 439] on button "button" at bounding box center [425, 440] width 32 height 18
click at [436, 471] on button "button" at bounding box center [425, 469] width 32 height 18
click at [897, 552] on button "Show 208 donors" at bounding box center [854, 550] width 113 height 29
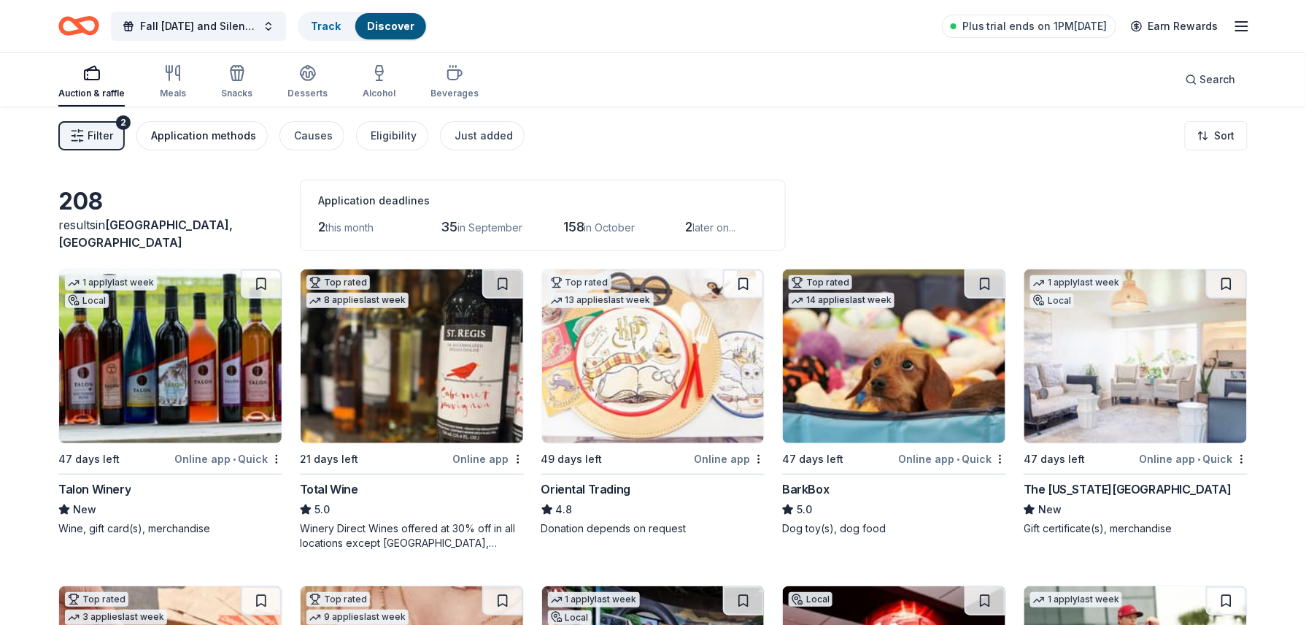
click at [236, 138] on div "Application methods" at bounding box center [203, 136] width 105 height 18
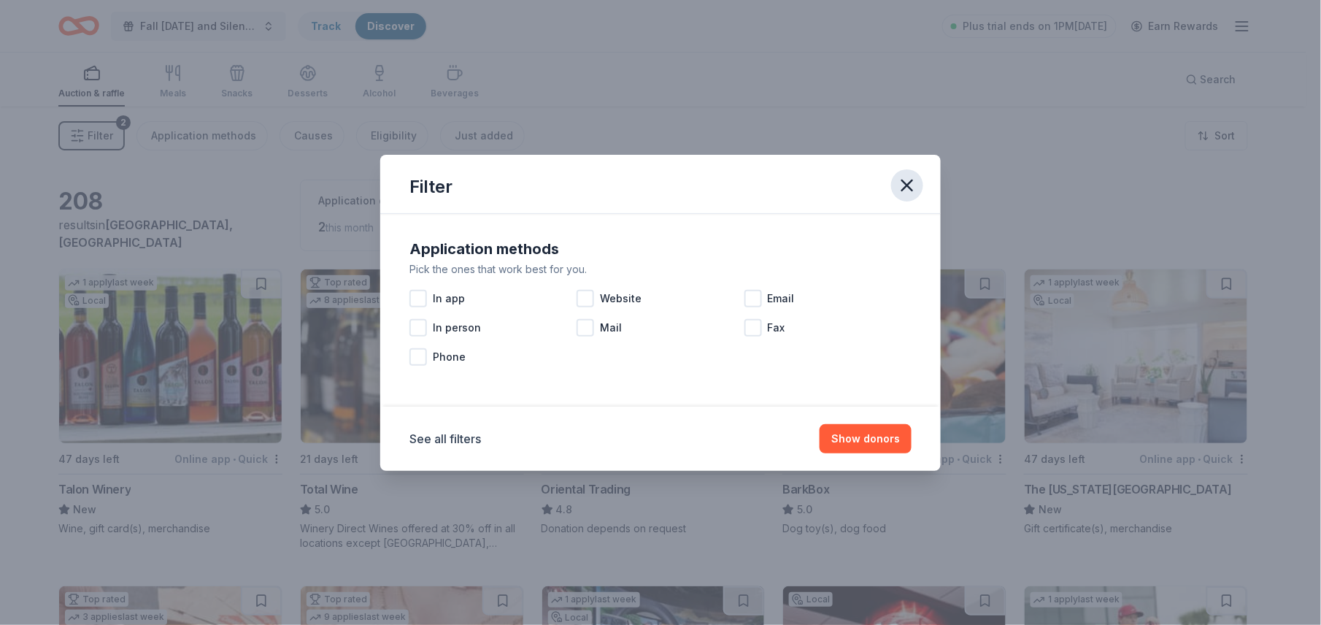
click at [916, 182] on icon "button" at bounding box center [907, 185] width 20 height 20
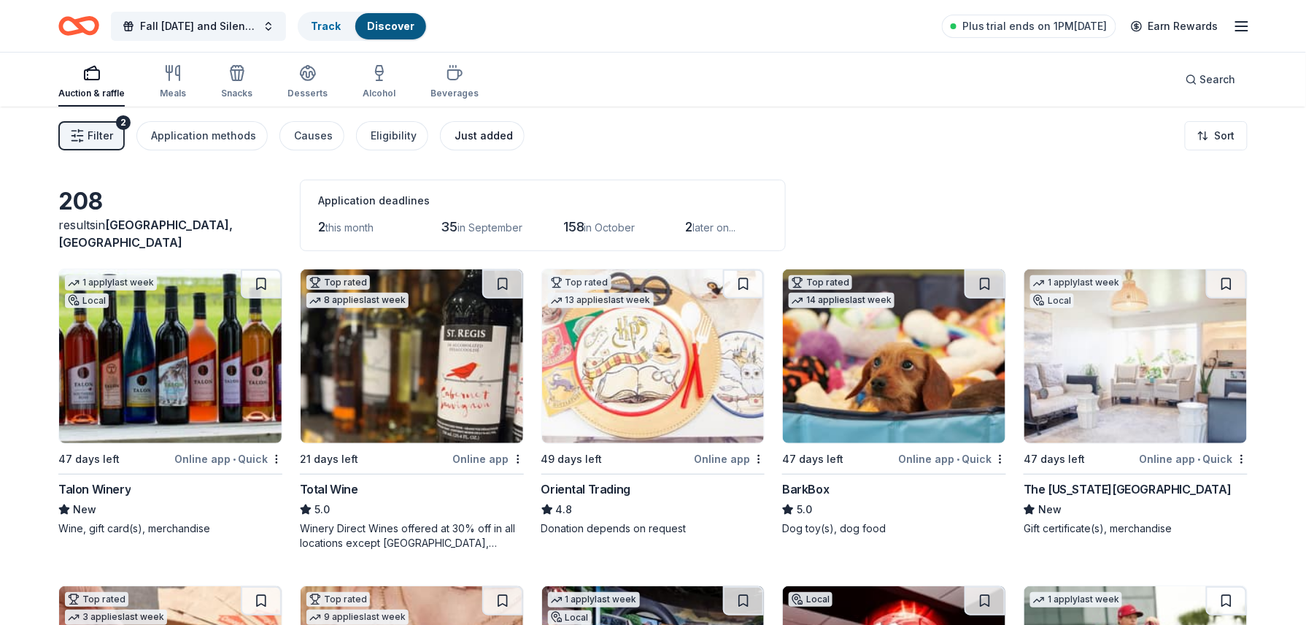
click at [462, 136] on div "Just added" at bounding box center [484, 136] width 58 height 18
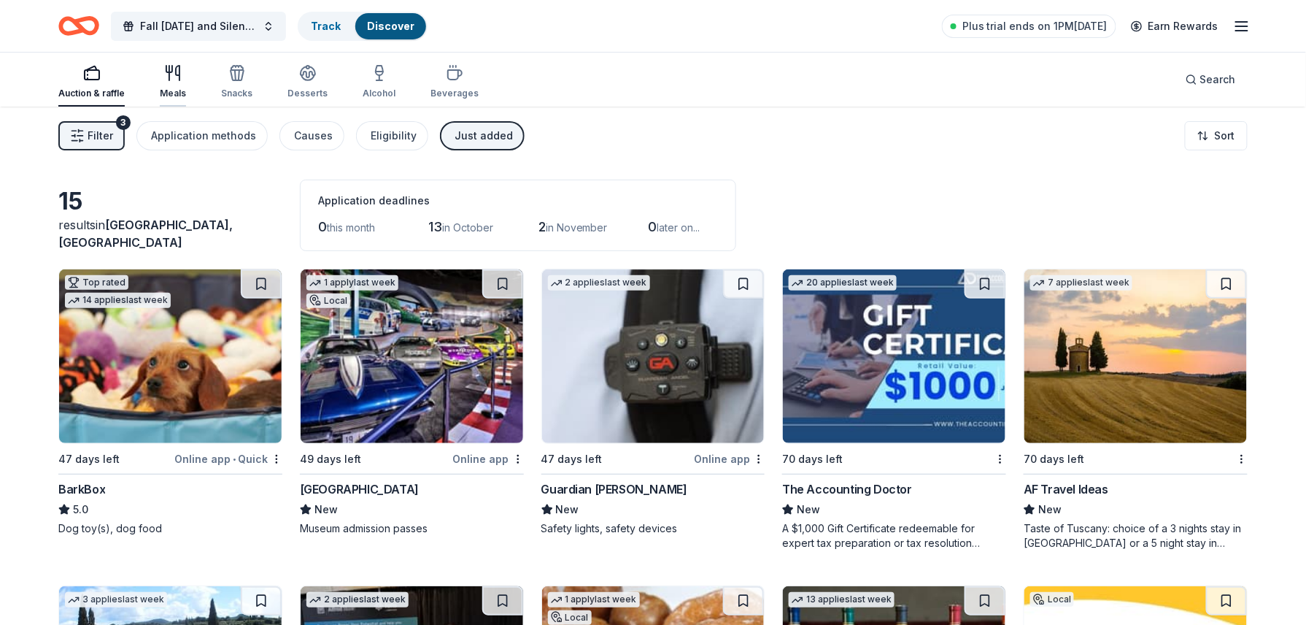
click at [175, 82] on div "Meals" at bounding box center [173, 81] width 26 height 35
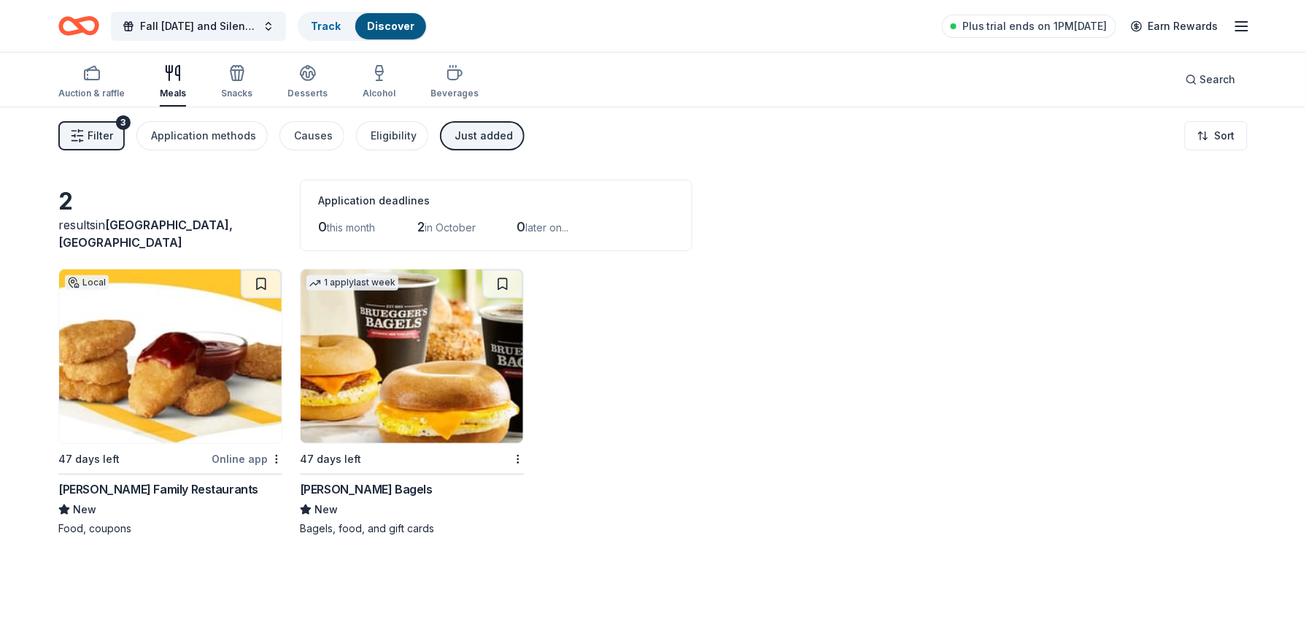
click at [471, 139] on div "Just added" at bounding box center [484, 136] width 58 height 18
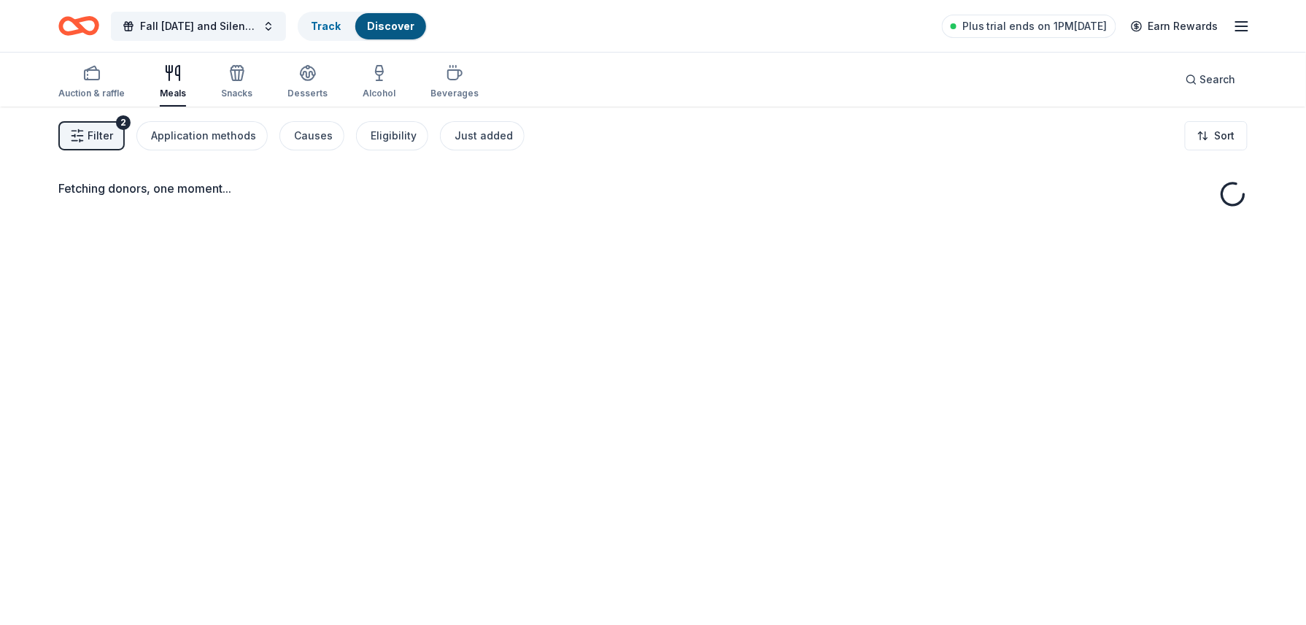
click at [95, 134] on span "Filter" at bounding box center [101, 136] width 26 height 18
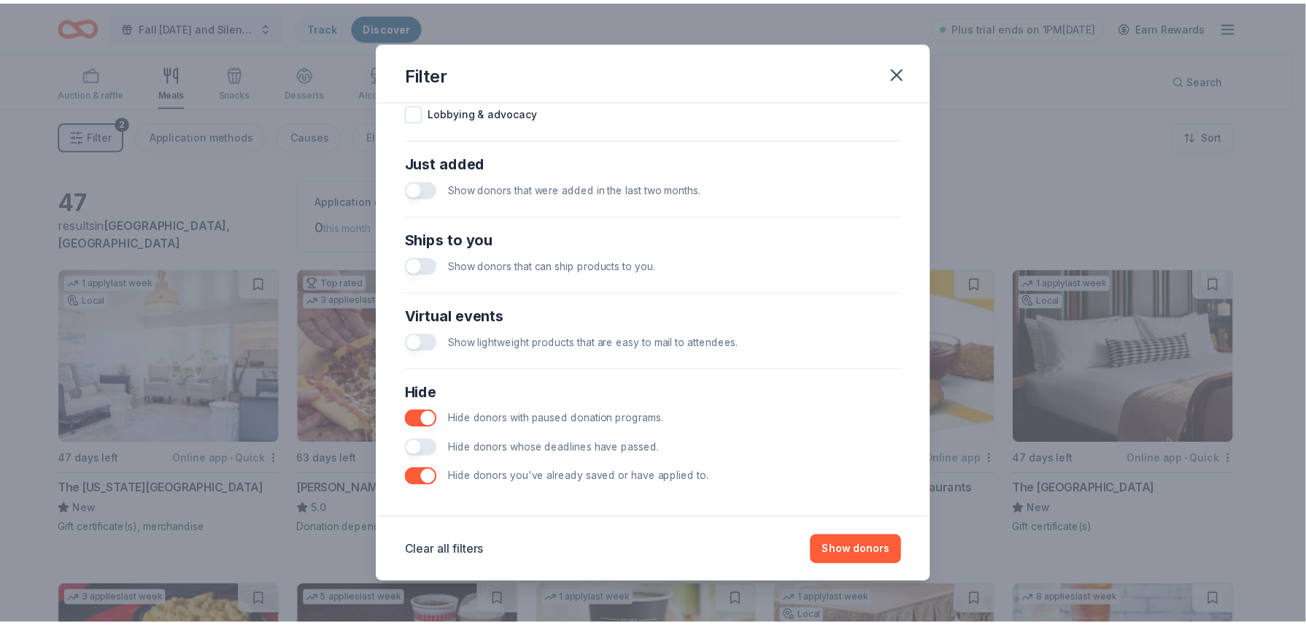
scroll to position [546, 0]
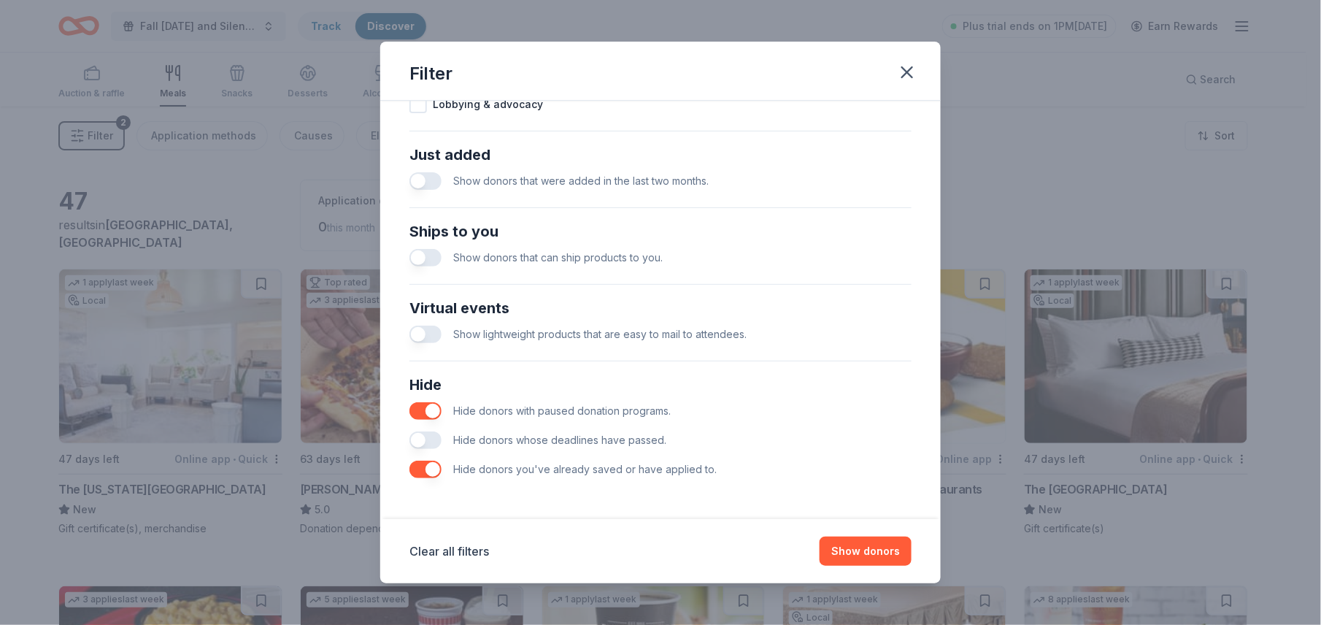
click at [435, 471] on button "button" at bounding box center [425, 469] width 32 height 18
click at [430, 414] on button "button" at bounding box center [425, 411] width 32 height 18
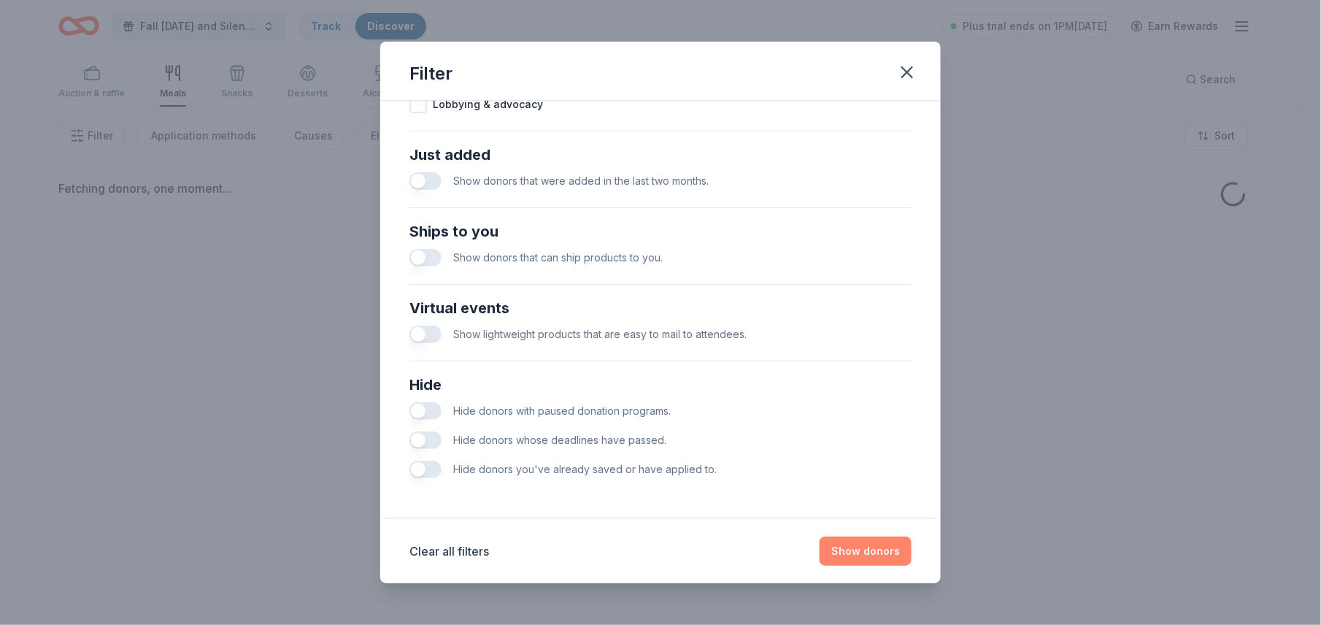
click at [865, 552] on button "Show donors" at bounding box center [865, 550] width 92 height 29
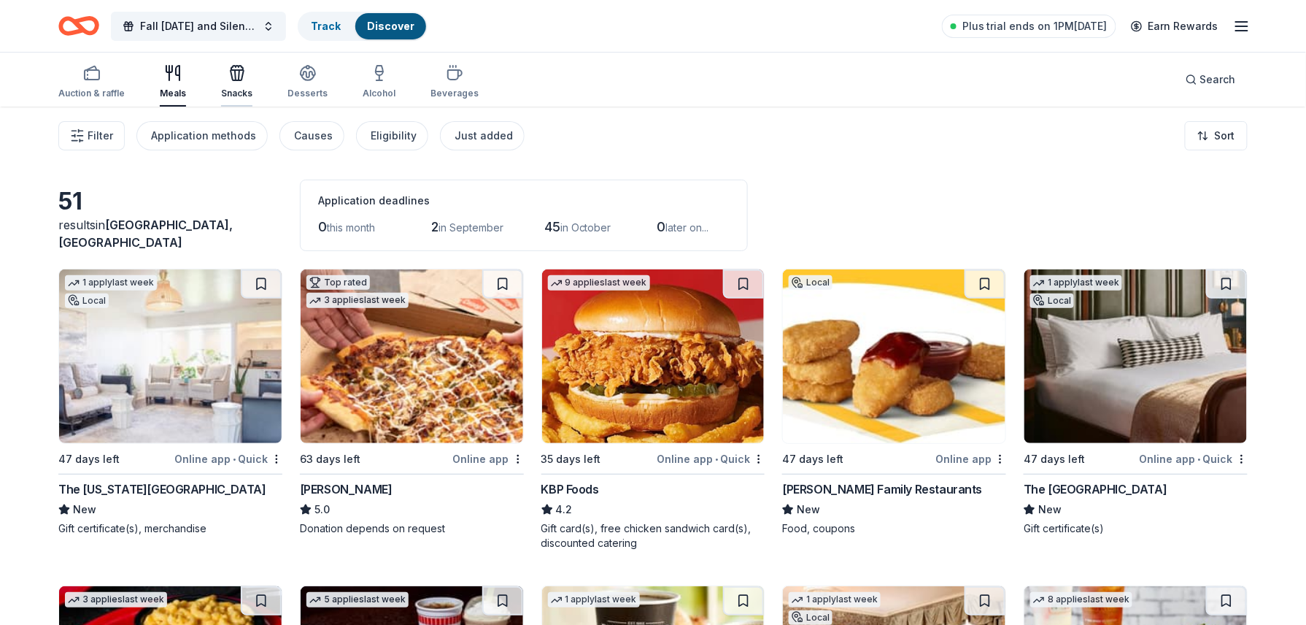
click at [241, 88] on div "Snacks" at bounding box center [236, 94] width 31 height 12
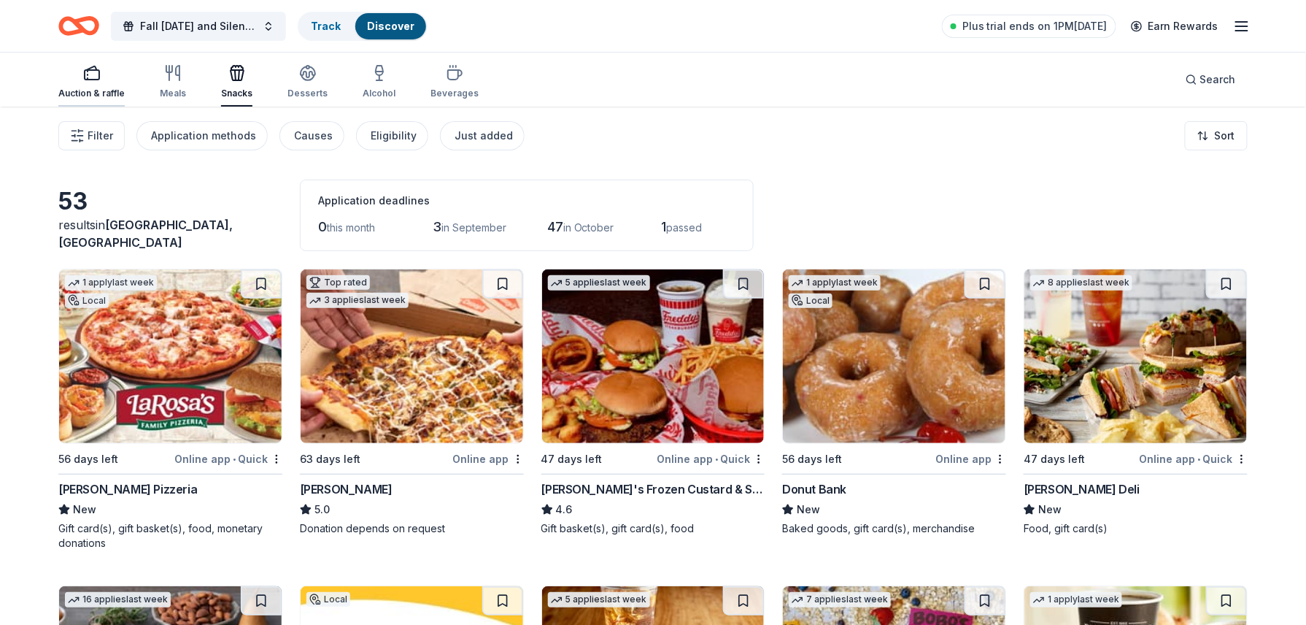
click at [104, 76] on div "button" at bounding box center [91, 73] width 66 height 18
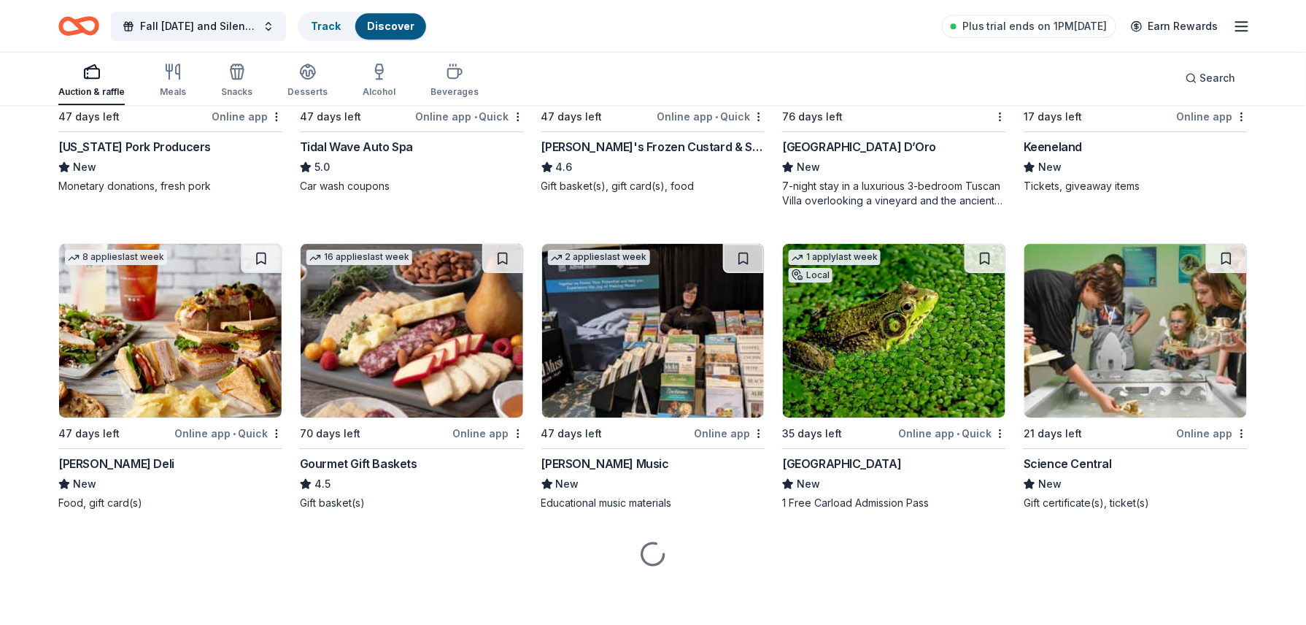
scroll to position [1612, 0]
